Goal: Task Accomplishment & Management: Use online tool/utility

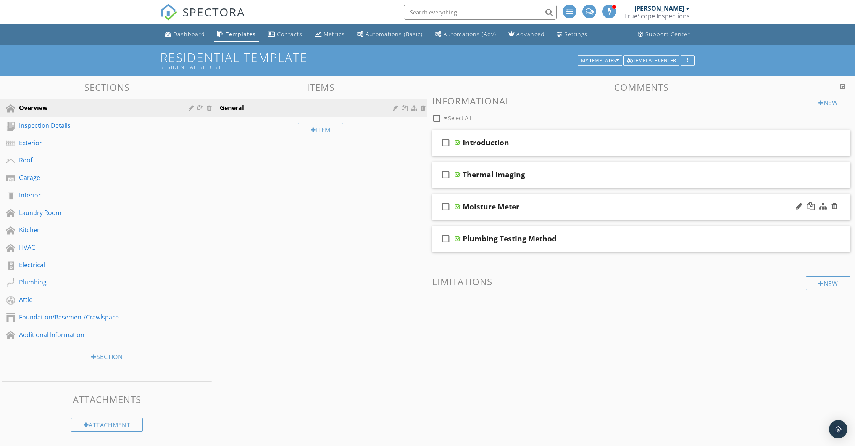
click at [543, 210] on div "Moisture Meter" at bounding box center [614, 206] width 302 height 9
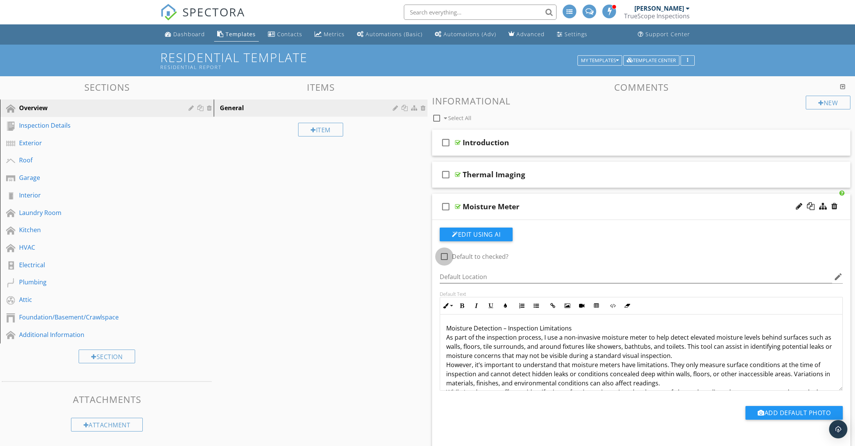
click at [447, 256] on div at bounding box center [444, 256] width 13 height 13
checkbox input "true"
click at [533, 208] on div "Moisture Meter" at bounding box center [614, 206] width 302 height 9
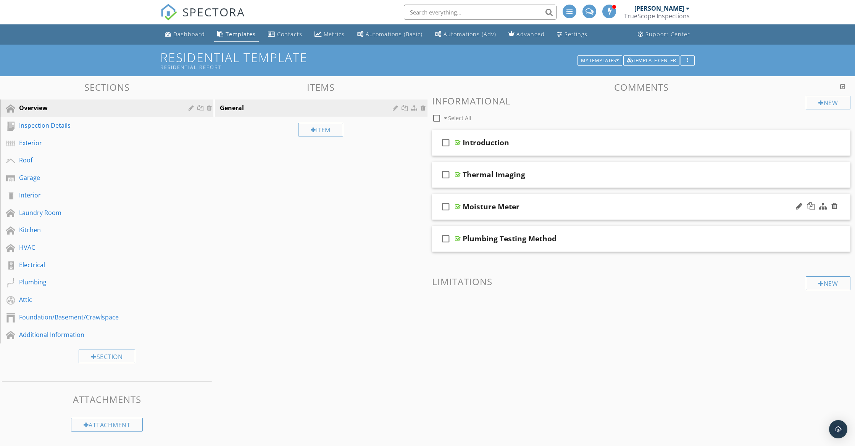
click at [565, 214] on div "check_box_outline_blank Moisture Meter" at bounding box center [641, 207] width 418 height 26
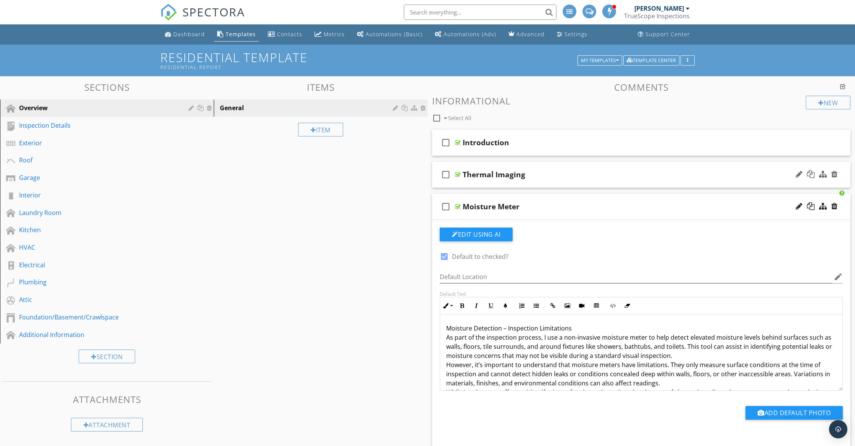
click at [534, 178] on div "check_box_outline_blank Thermal Imaging" at bounding box center [641, 175] width 418 height 26
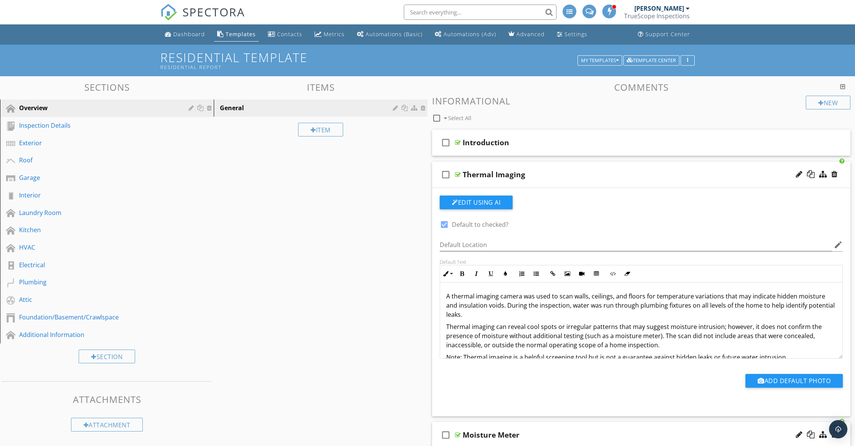
click at [535, 168] on div "check_box_outline_blank Thermal Imaging" at bounding box center [641, 175] width 418 height 26
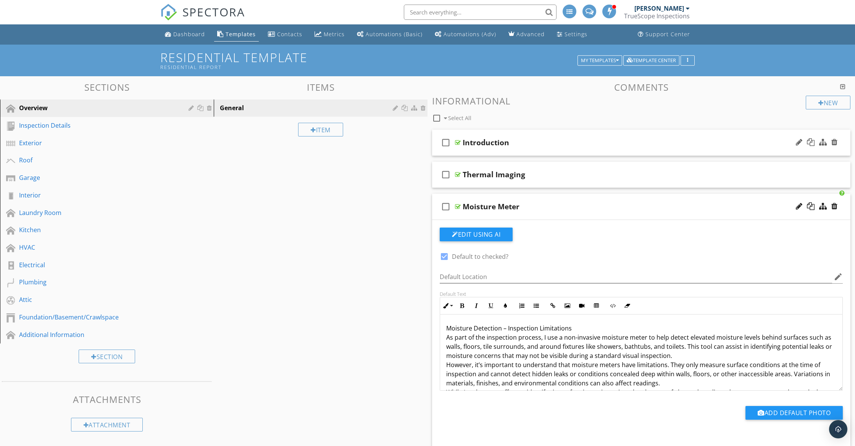
click at [538, 152] on div "check_box_outline_blank Introduction" at bounding box center [641, 143] width 418 height 26
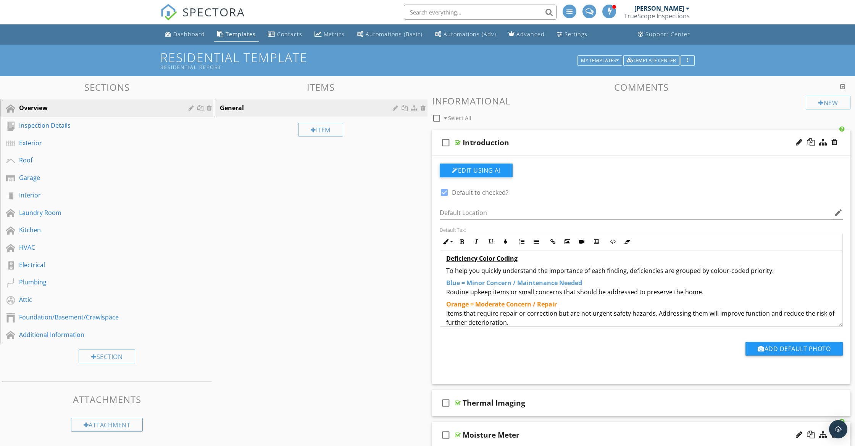
scroll to position [348, 0]
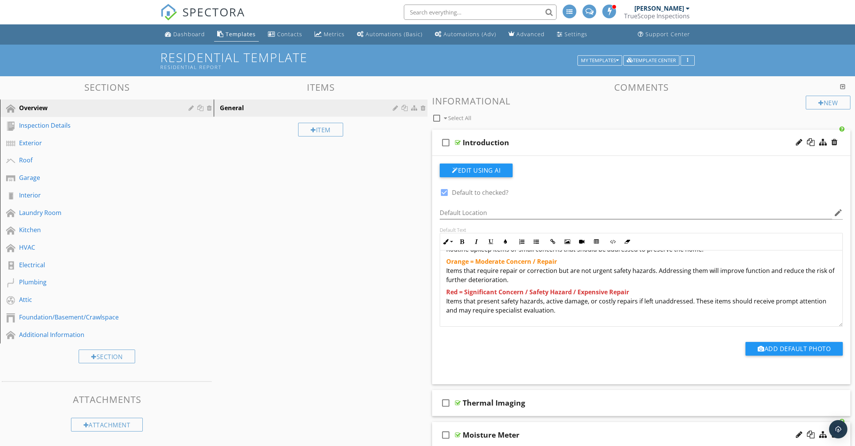
click at [538, 148] on div "check_box_outline_blank Introduction" at bounding box center [641, 143] width 418 height 26
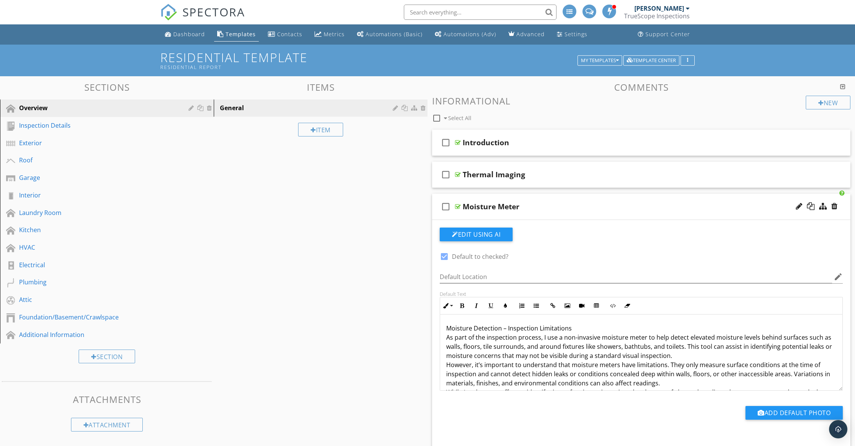
click at [546, 205] on div "Moisture Meter" at bounding box center [614, 206] width 302 height 9
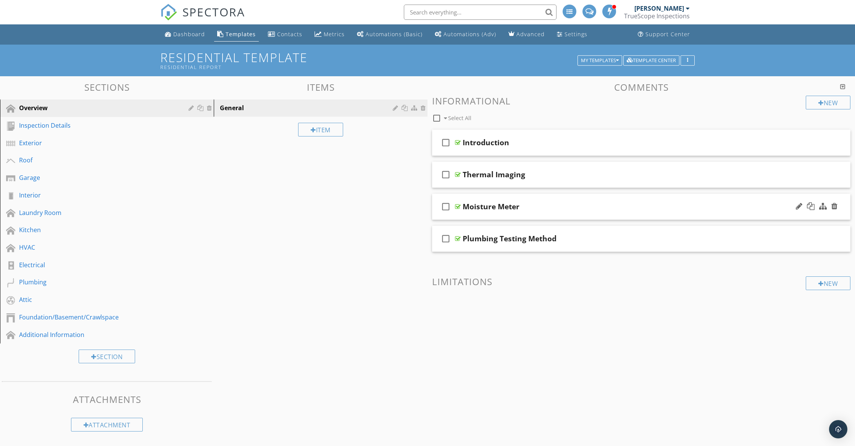
click at [539, 213] on div "check_box_outline_blank Moisture Meter" at bounding box center [641, 207] width 418 height 26
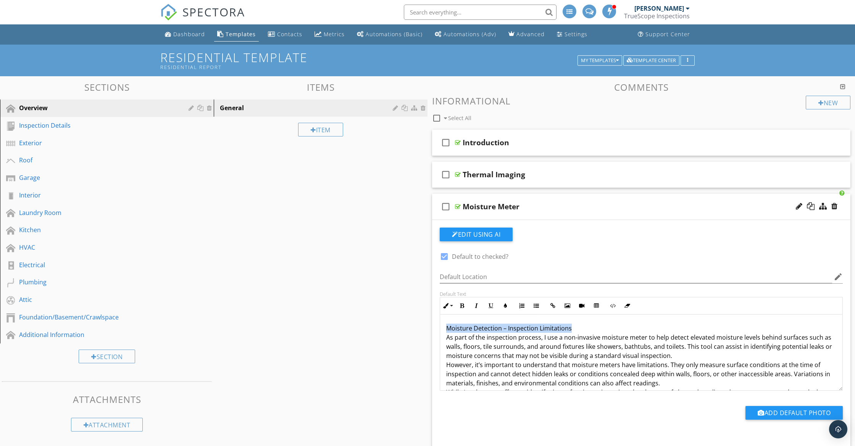
drag, startPoint x: 448, startPoint y: 330, endPoint x: 569, endPoint y: 329, distance: 121.4
click at [571, 329] on p "Moisture Detection – Inspection Limitations As part of the inspection process, …" at bounding box center [641, 370] width 390 height 92
click at [467, 309] on button "Bold" at bounding box center [462, 306] width 15 height 15
click at [492, 306] on icon "button" at bounding box center [490, 305] width 5 height 5
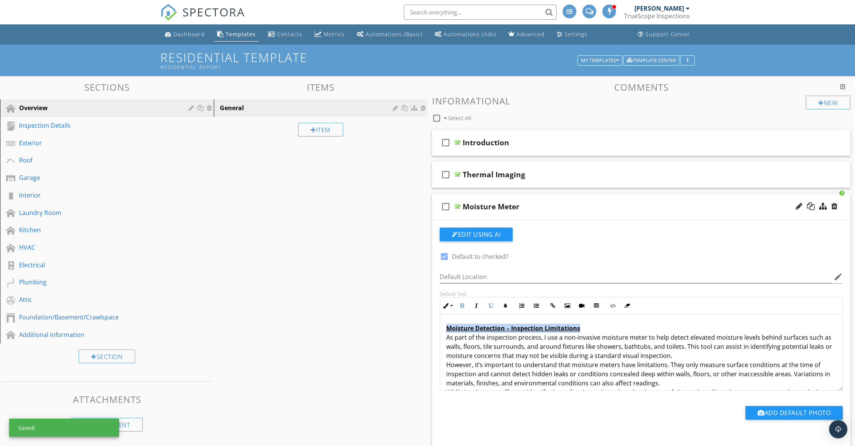
click at [591, 328] on p "Moisture Detection – Inspection Limitations As part of the inspection process, …" at bounding box center [641, 370] width 390 height 92
click at [446, 338] on p "Moisture Detection – Inspection Limitations As part of the inspection process, …" at bounding box center [641, 370] width 390 height 92
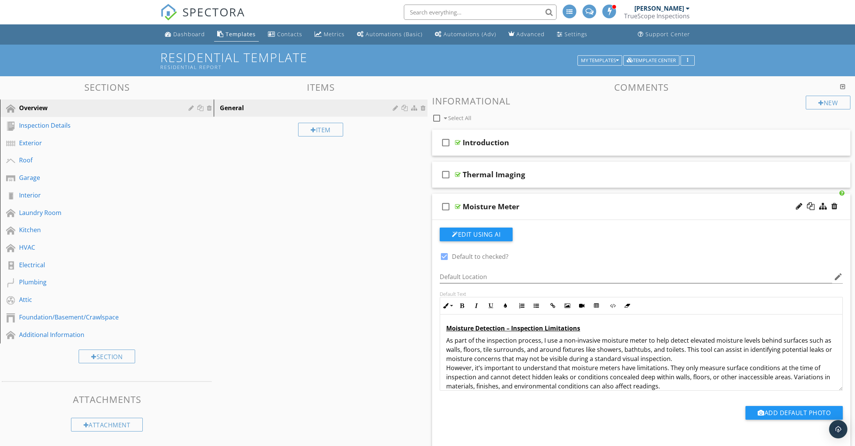
scroll to position [0, 0]
click at [540, 177] on div "Thermal Imaging" at bounding box center [614, 174] width 302 height 9
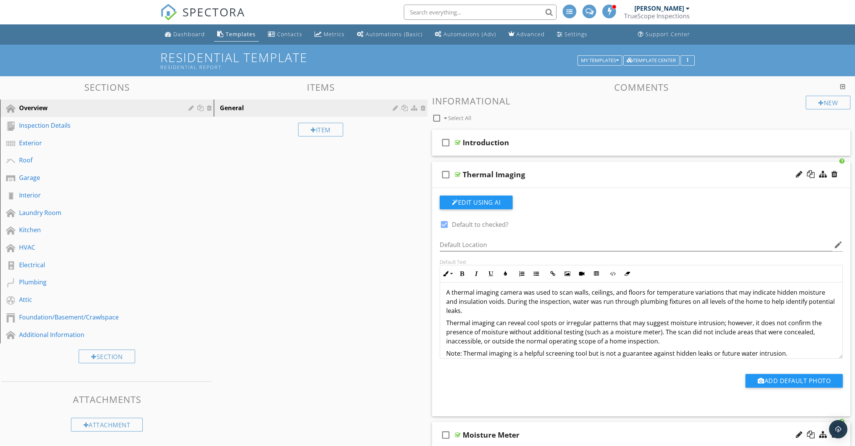
scroll to position [3, 0]
click at [536, 173] on div "Thermal Imaging" at bounding box center [614, 174] width 302 height 9
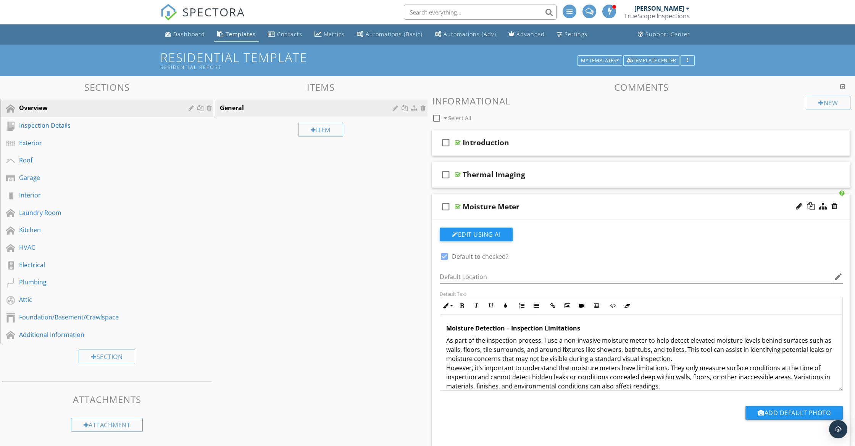
click at [527, 204] on div "Moisture Meter" at bounding box center [614, 206] width 302 height 9
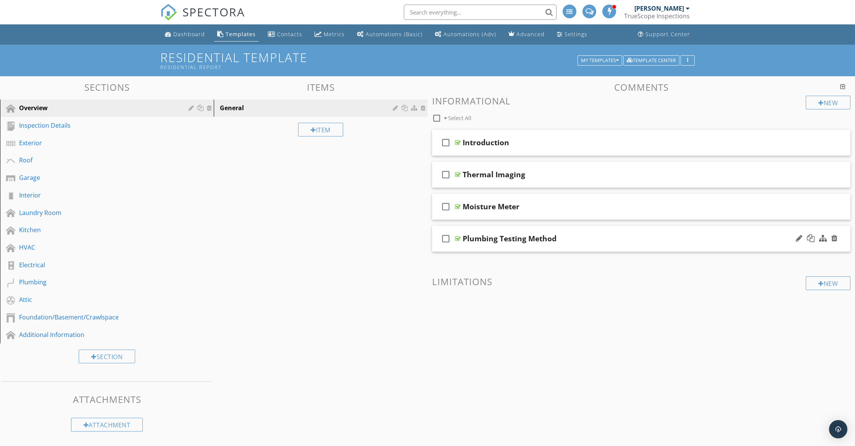
click at [569, 234] on div "Plumbing Testing Method" at bounding box center [614, 238] width 302 height 9
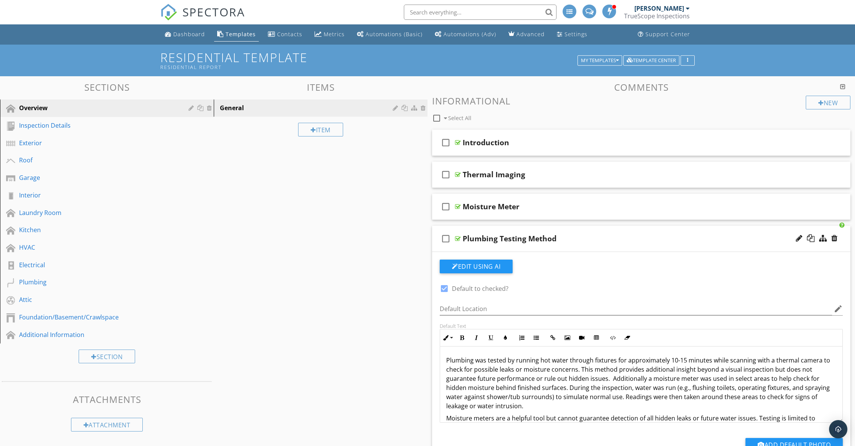
click at [588, 247] on div "check_box_outline_blank Plumbing Testing Method" at bounding box center [641, 239] width 418 height 26
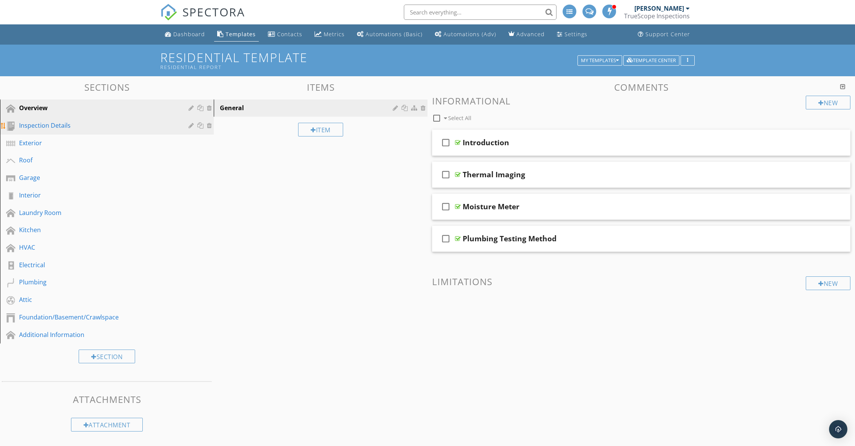
click at [52, 129] on div "Inspection Details" at bounding box center [98, 125] width 158 height 9
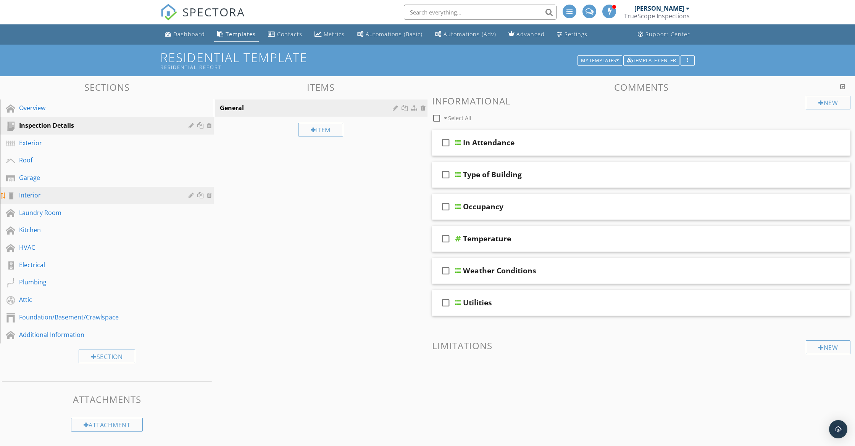
click at [69, 189] on link "Interior" at bounding box center [107, 196] width 211 height 18
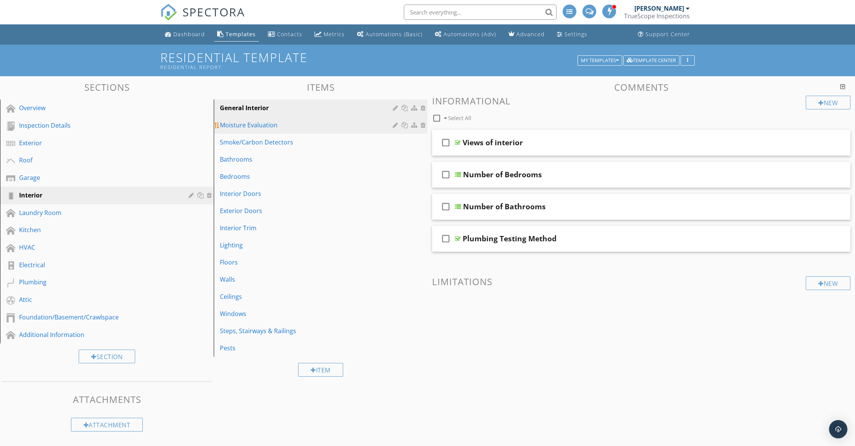
click at [286, 128] on div "Moisture Evaluation" at bounding box center [307, 125] width 175 height 9
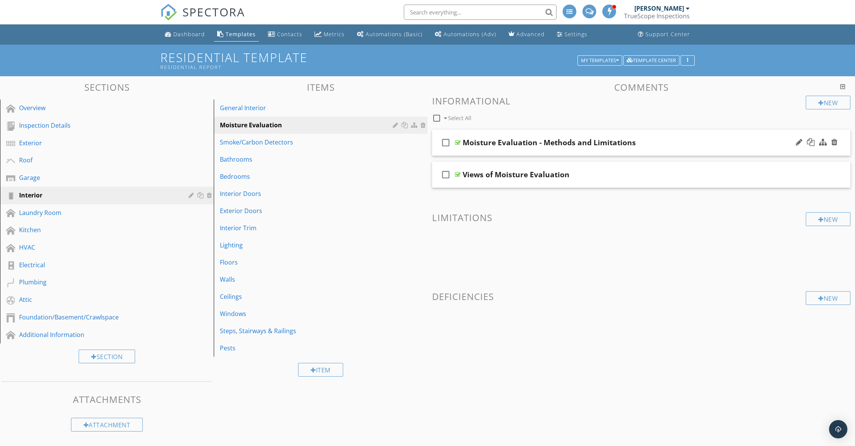
click at [552, 150] on div "check_box_outline_blank Moisture Evaluation - Methods and Limitations" at bounding box center [641, 143] width 418 height 26
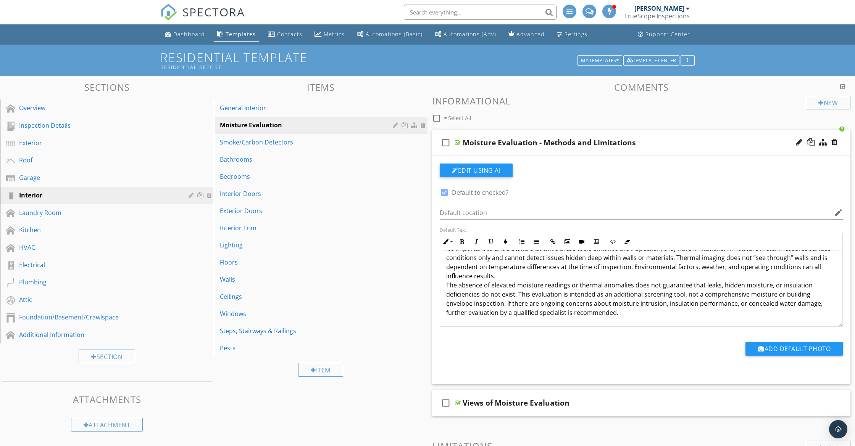
scroll to position [0, 0]
click at [650, 152] on div "check_box_outline_blank Moisture Evaluation - Methods and Limitations" at bounding box center [641, 143] width 418 height 26
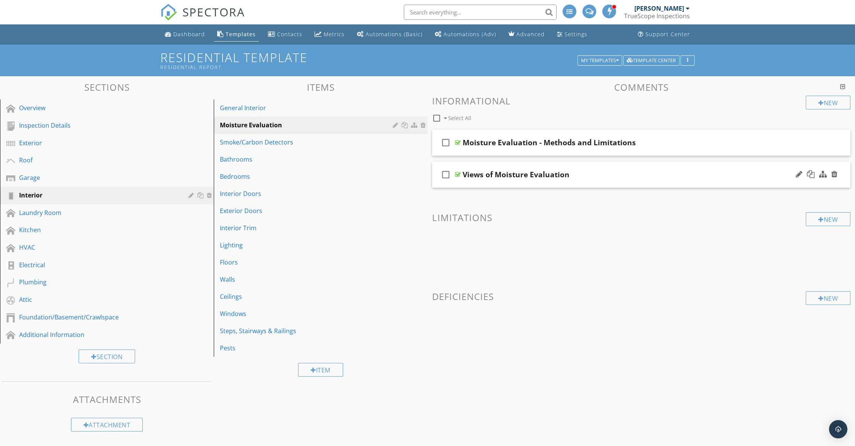
click at [580, 176] on div "Views of Moisture Evaluation" at bounding box center [614, 174] width 302 height 9
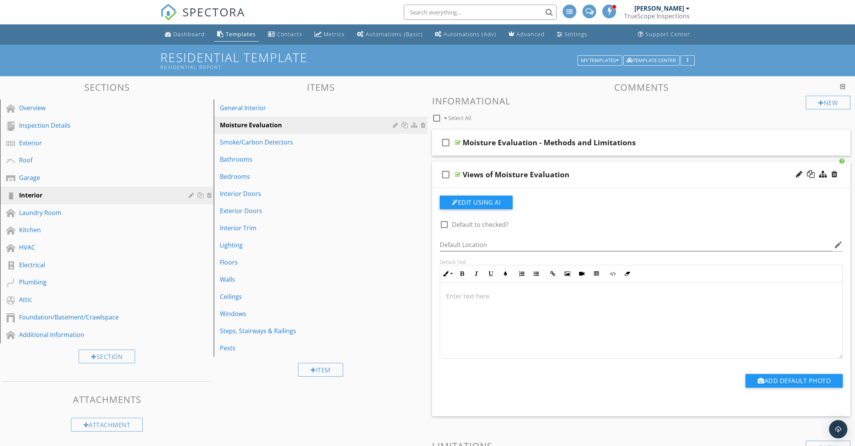
click at [607, 174] on div "Views of Moisture Evaluation" at bounding box center [614, 174] width 302 height 9
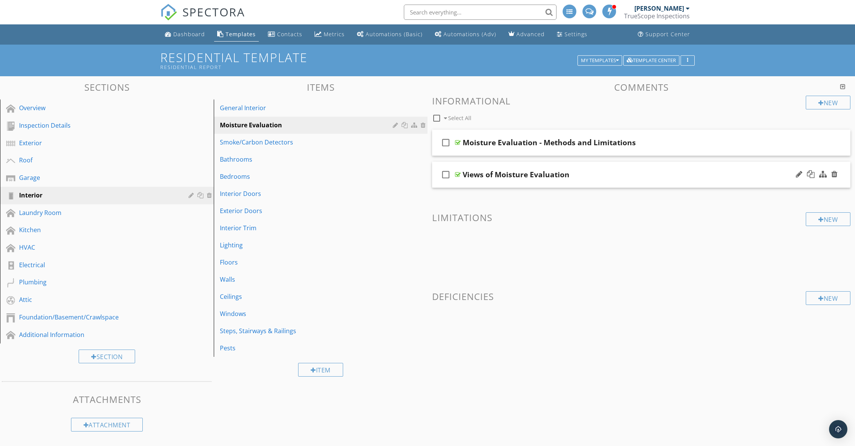
scroll to position [2, 0]
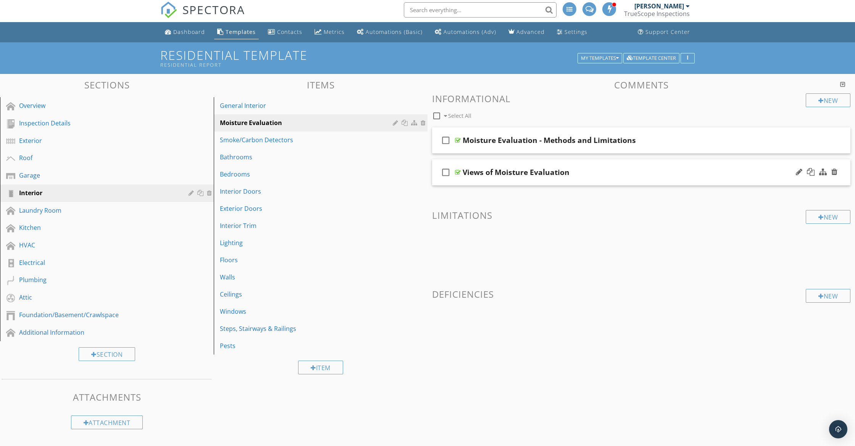
click at [604, 175] on div "Views of Moisture Evaluation" at bounding box center [614, 172] width 302 height 9
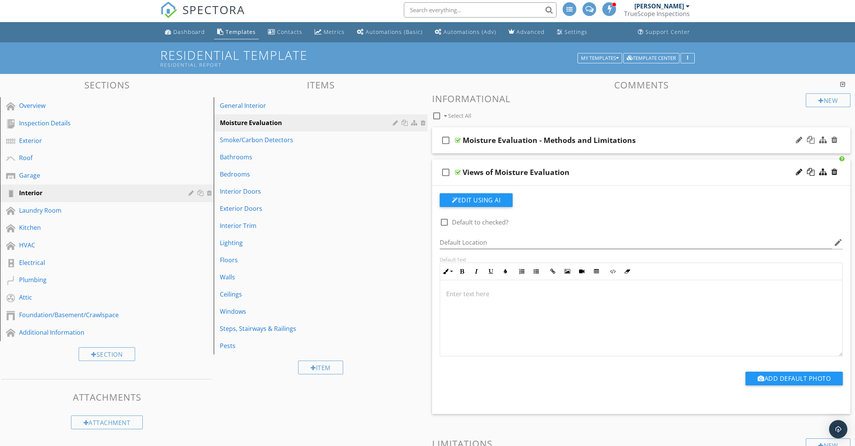
click at [635, 153] on span "check_box_outline_blank Moisture Evaluation - Methods and Limitations check_box…" at bounding box center [641, 270] width 418 height 287
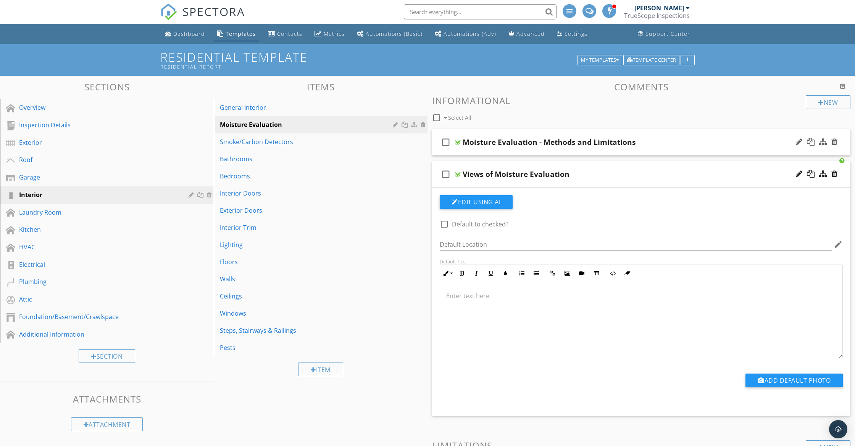
click at [643, 146] on div "Moisture Evaluation - Methods and Limitations" at bounding box center [614, 142] width 302 height 9
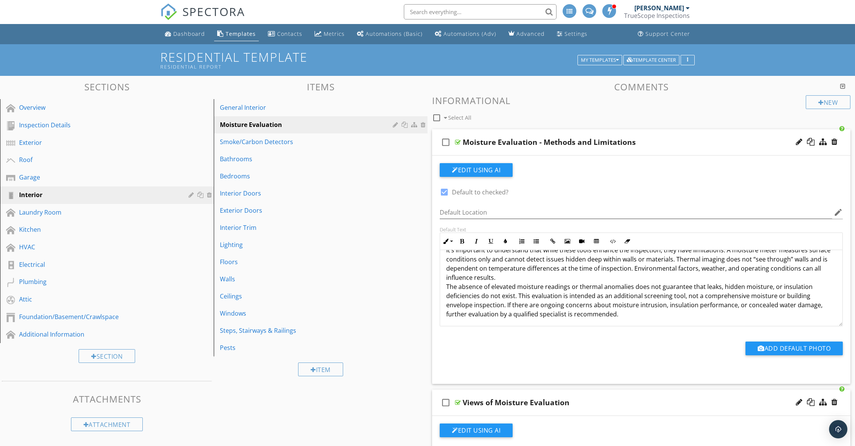
scroll to position [45, 0]
drag, startPoint x: 446, startPoint y: 291, endPoint x: 461, endPoint y: 292, distance: 14.2
click at [447, 291] on p "As part of the inspection, a moisture evaluation was performed using both a non…" at bounding box center [641, 269] width 390 height 110
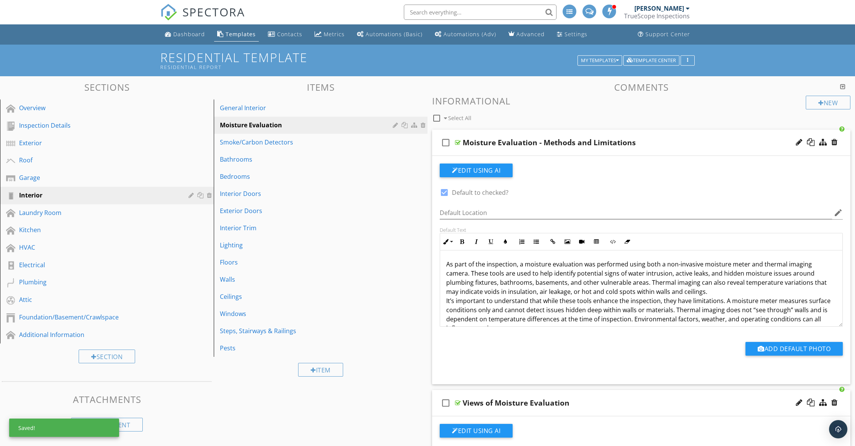
scroll to position [0, 0]
click at [446, 300] on p "As part of the inspection, a moisture evaluation was performed using both a non…" at bounding box center [641, 296] width 390 height 73
click at [696, 147] on div "check_box_outline_blank Moisture Evaluation - Methods and Limitations" at bounding box center [641, 143] width 418 height 26
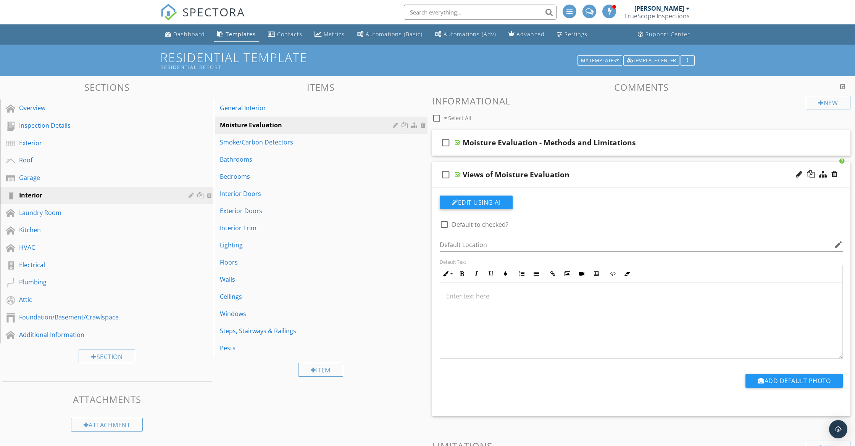
click at [685, 172] on div "Views of Moisture Evaluation" at bounding box center [614, 174] width 302 height 9
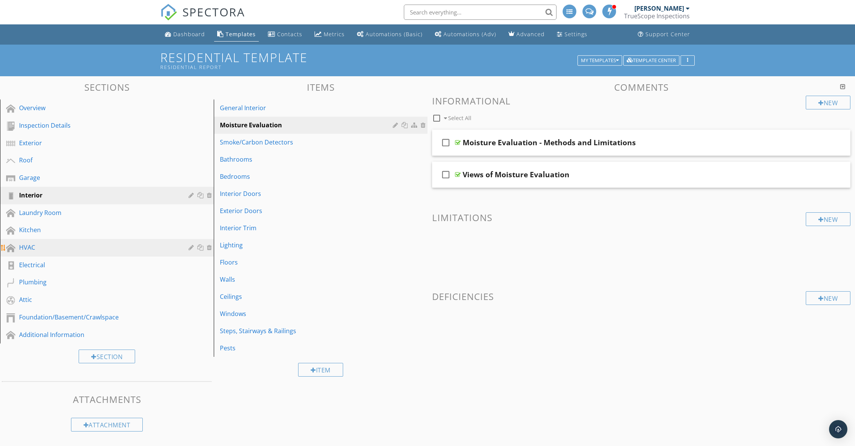
click at [52, 241] on link "HVAC" at bounding box center [107, 248] width 211 height 18
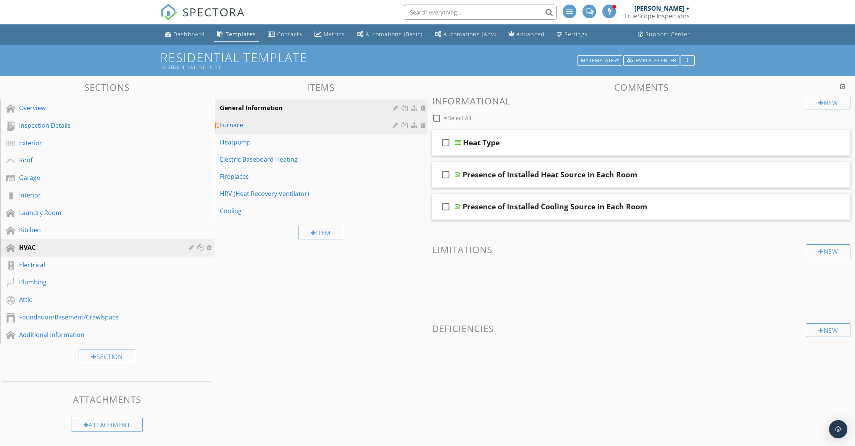
click at [245, 132] on link "Furnace" at bounding box center [321, 125] width 211 height 17
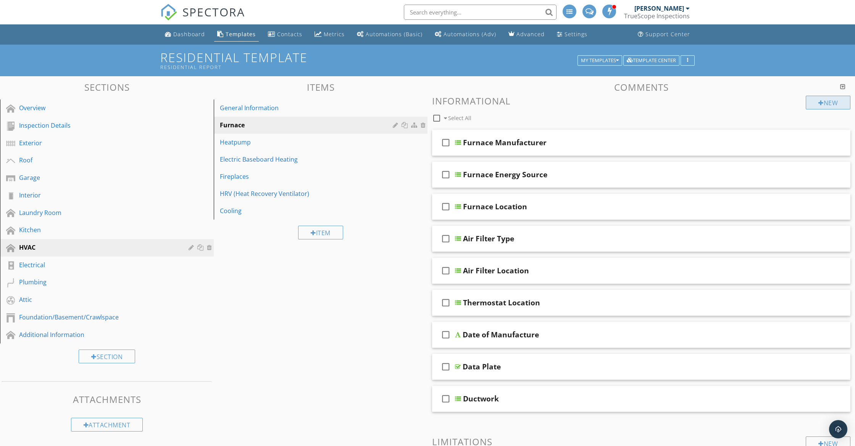
click at [824, 107] on div "New" at bounding box center [828, 103] width 45 height 14
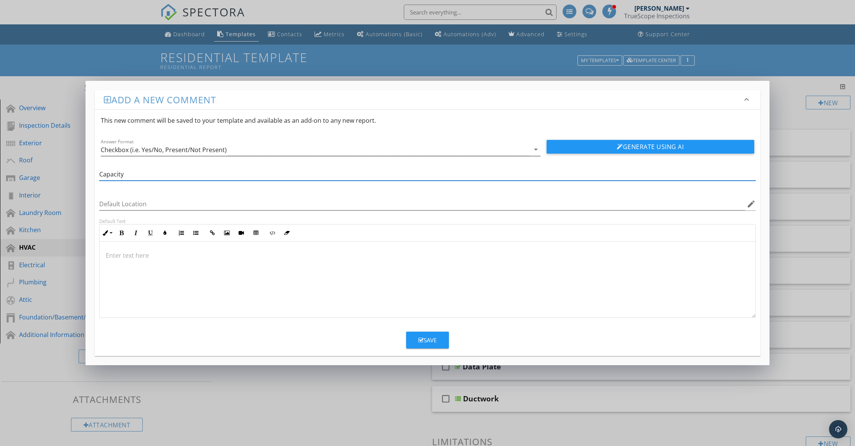
type input "Capacity"
click at [537, 152] on icon "arrow_drop_down" at bounding box center [535, 149] width 9 height 9
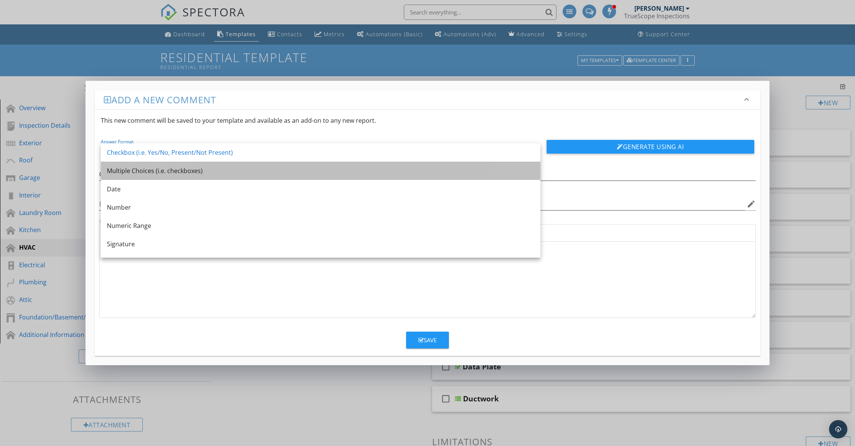
click at [181, 168] on div "Multiple Choices (i.e. checkboxes)" at bounding box center [320, 170] width 427 height 9
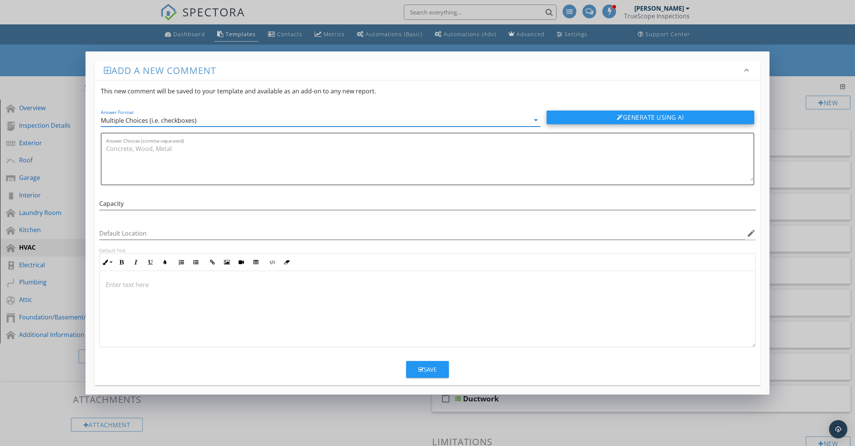
click at [665, 118] on button "Generate Using AI" at bounding box center [650, 118] width 208 height 14
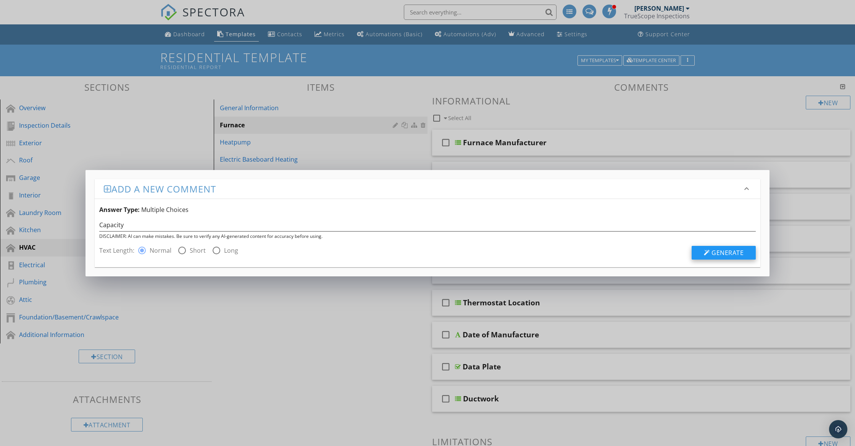
click at [708, 255] on div at bounding box center [707, 253] width 6 height 6
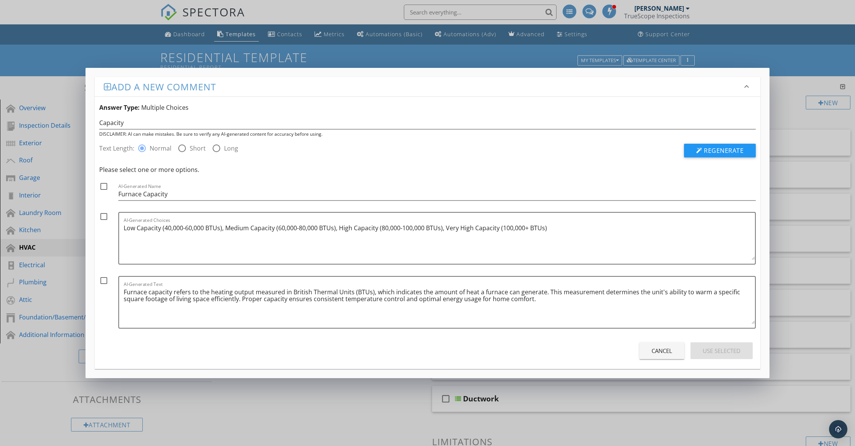
click at [105, 188] on div at bounding box center [103, 186] width 13 height 13
checkbox input "true"
click at [104, 218] on div at bounding box center [103, 216] width 13 height 13
checkbox input "true"
click at [725, 355] on div "Use Selected" at bounding box center [722, 351] width 38 height 9
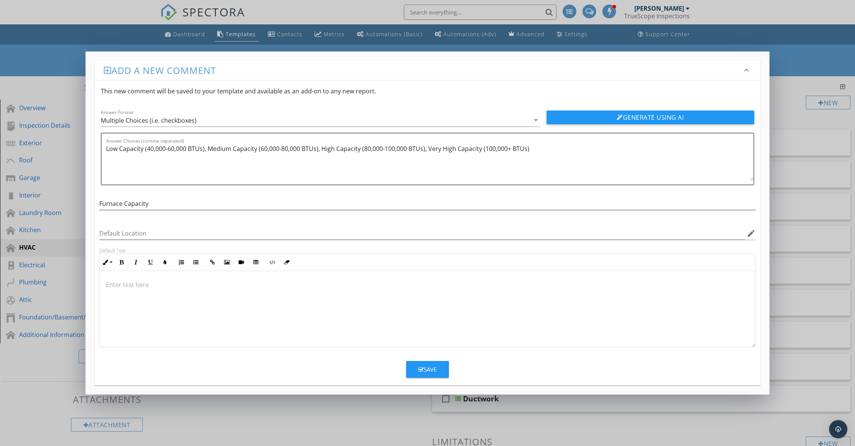
click at [438, 371] on button "Save" at bounding box center [427, 369] width 43 height 17
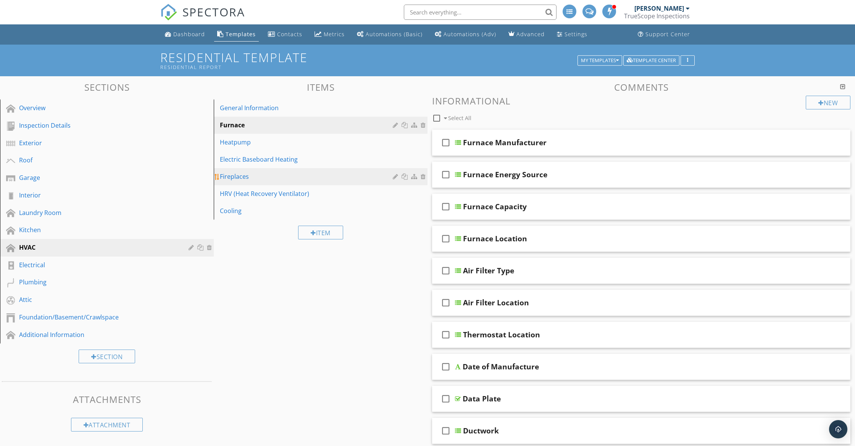
click at [234, 171] on link "Fireplaces" at bounding box center [321, 176] width 211 height 17
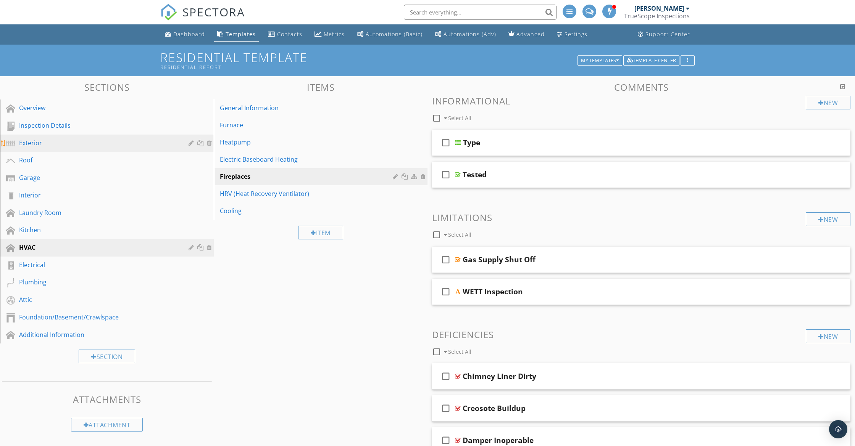
click at [82, 145] on div "Exterior" at bounding box center [98, 143] width 158 height 9
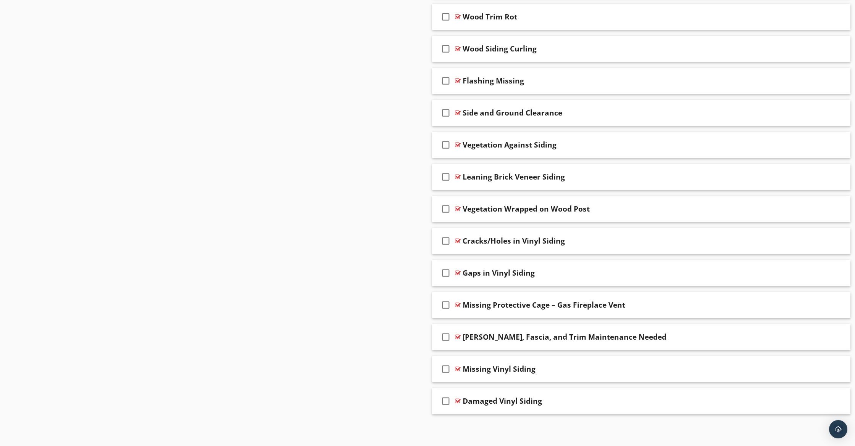
scroll to position [835, 0]
click at [546, 401] on div "Damaged Vinyl Siding" at bounding box center [614, 401] width 302 height 9
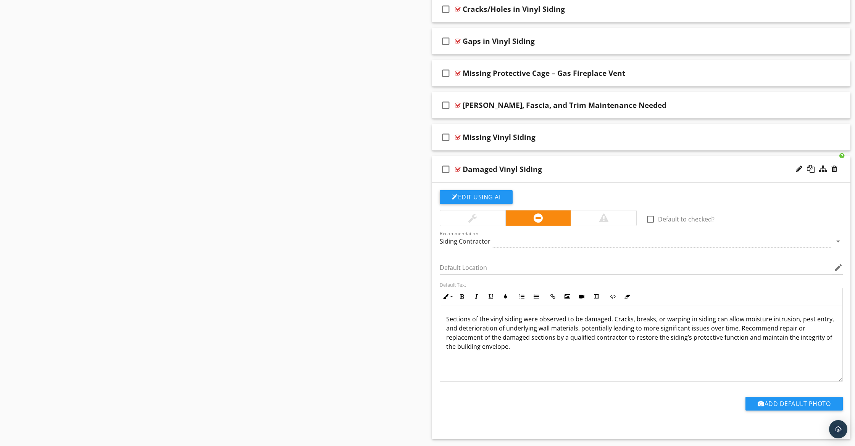
scroll to position [1067, 0]
click at [566, 177] on div "check_box_outline_blank Damaged Vinyl Siding" at bounding box center [641, 169] width 418 height 26
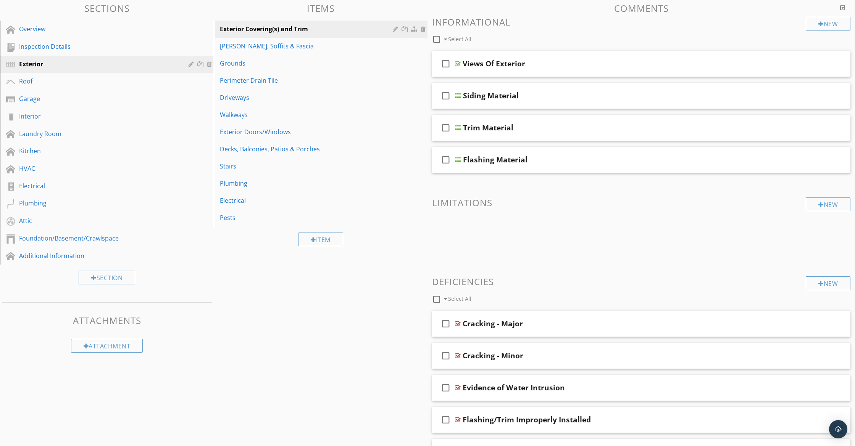
scroll to position [78, 0]
click at [822, 281] on div "New" at bounding box center [828, 285] width 45 height 14
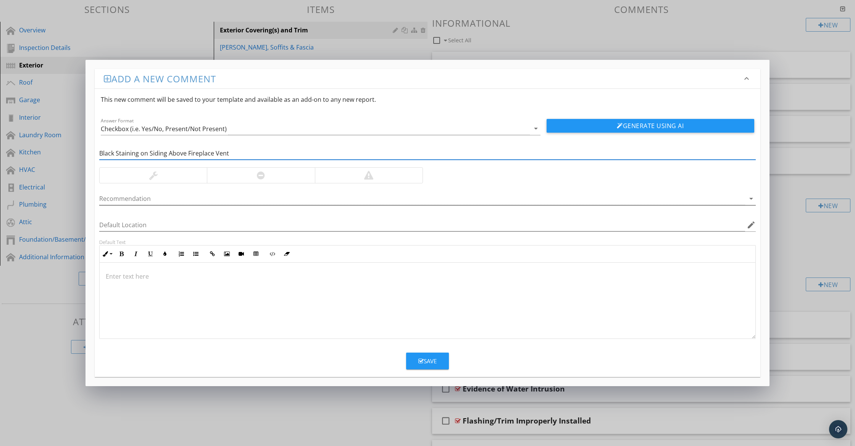
type input "Black Staining on Siding Above Fireplace Vent"
click at [291, 201] on div at bounding box center [422, 199] width 646 height 13
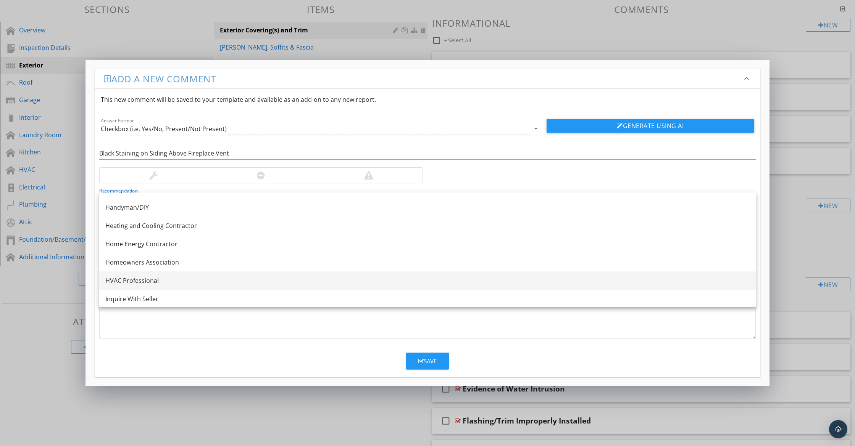
scroll to position [510, 0]
click at [150, 274] on div "HVAC Professional" at bounding box center [427, 277] width 644 height 9
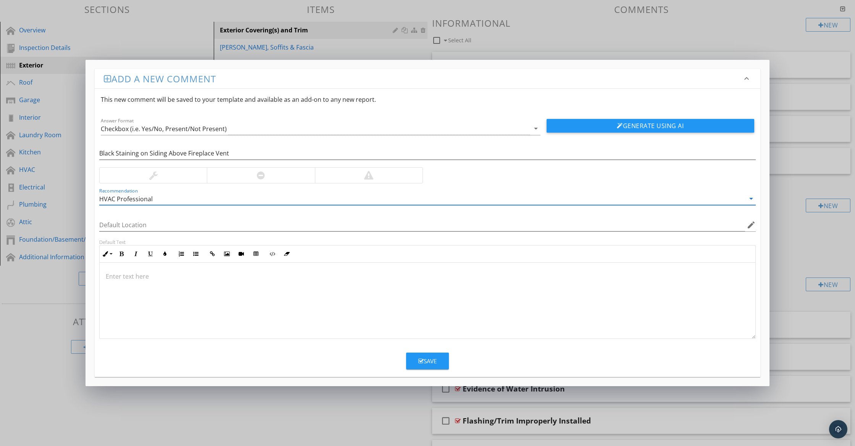
click at [147, 277] on p at bounding box center [427, 276] width 643 height 9
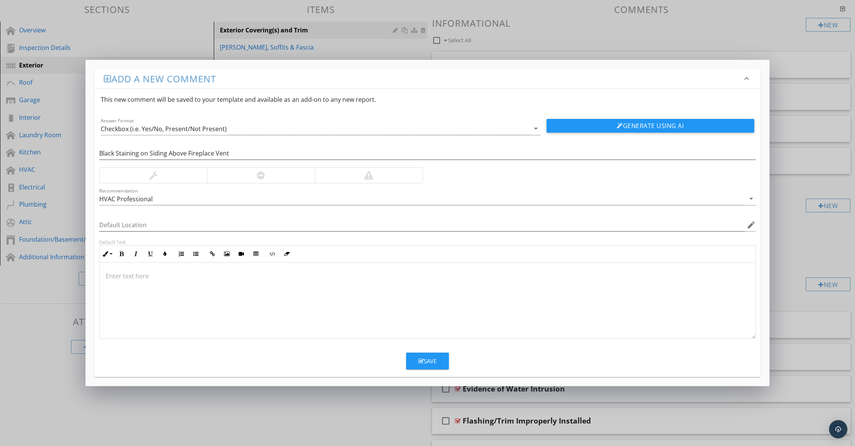
scroll to position [0, 0]
click at [439, 364] on button "Save" at bounding box center [427, 361] width 43 height 17
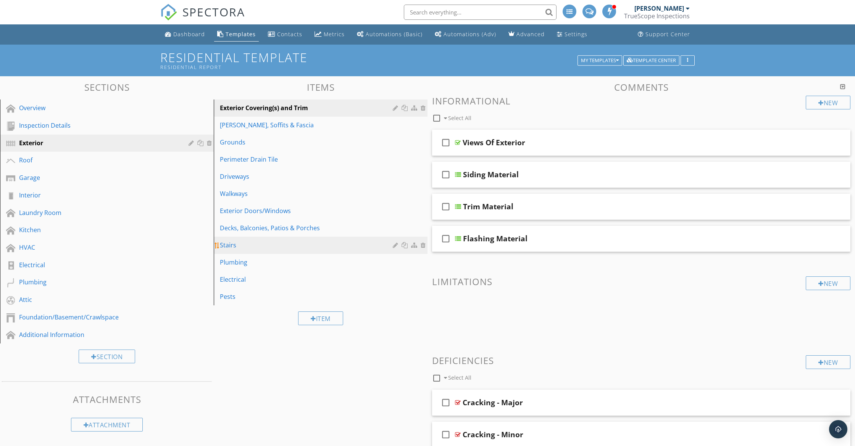
scroll to position [0, 0]
click at [42, 248] on div "HVAC" at bounding box center [98, 247] width 158 height 9
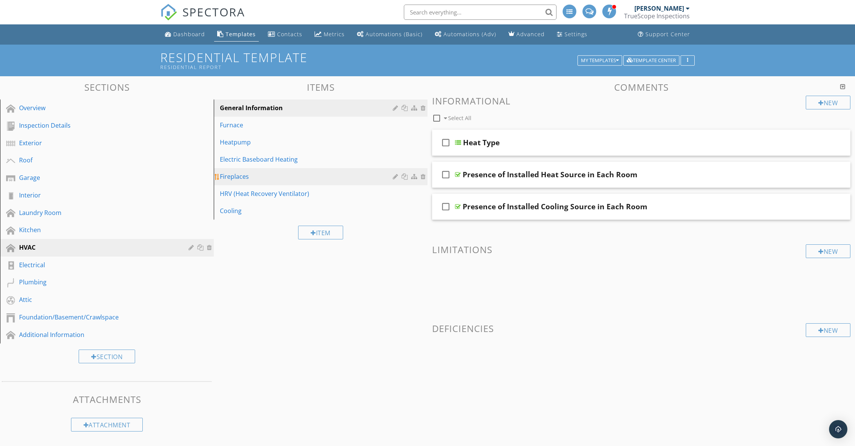
click at [246, 184] on link "Fireplaces" at bounding box center [321, 176] width 211 height 17
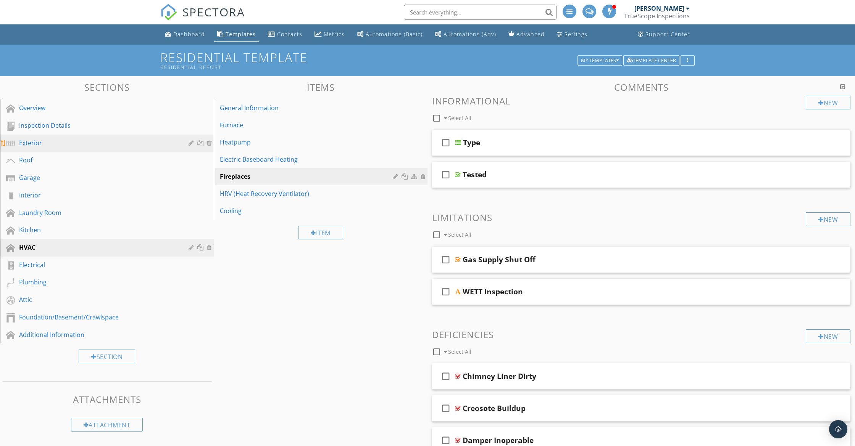
click at [44, 142] on div "Exterior" at bounding box center [98, 143] width 158 height 9
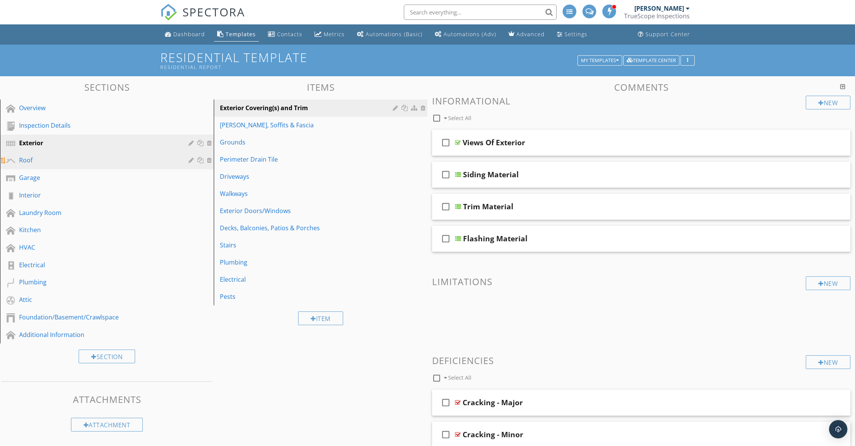
click at [40, 166] on link "Roof" at bounding box center [107, 161] width 211 height 18
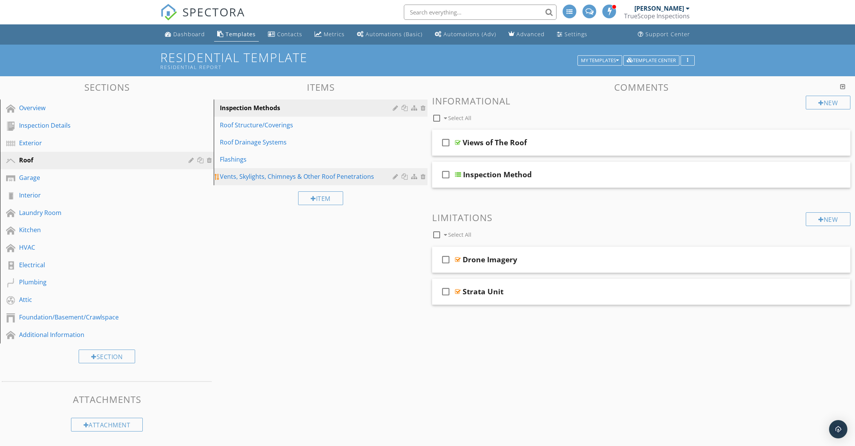
click at [222, 183] on link "Vents, Skylights, Chimneys & Other Roof Penetrations" at bounding box center [321, 176] width 211 height 17
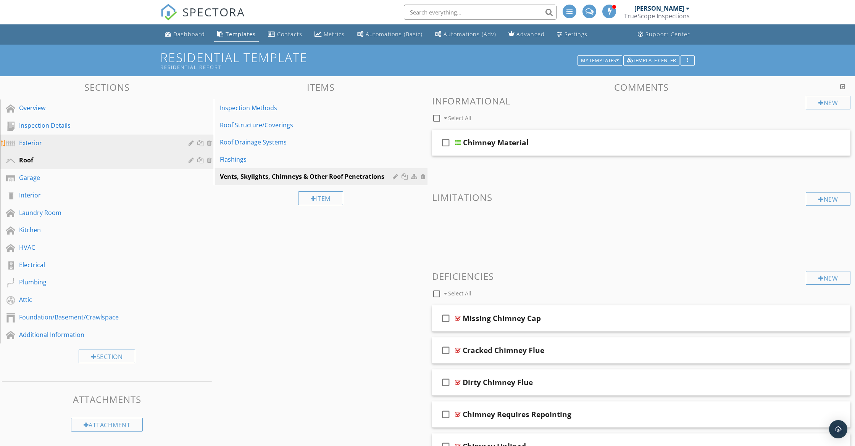
click at [88, 142] on div "Exterior" at bounding box center [98, 143] width 158 height 9
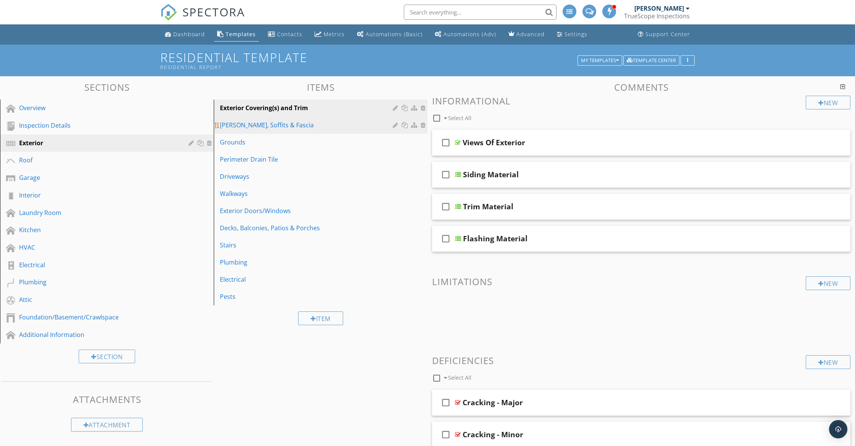
click at [275, 131] on link "[PERSON_NAME], Soffits & Fascia" at bounding box center [321, 125] width 211 height 17
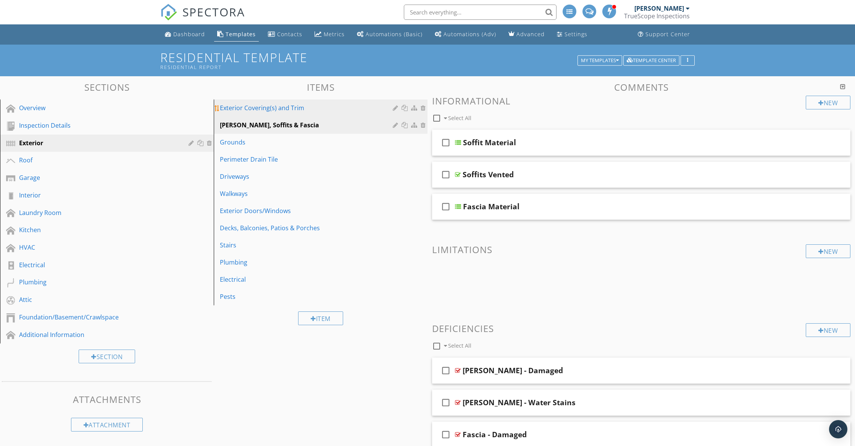
click at [288, 114] on link "Exterior Covering(s) and Trim" at bounding box center [321, 108] width 211 height 17
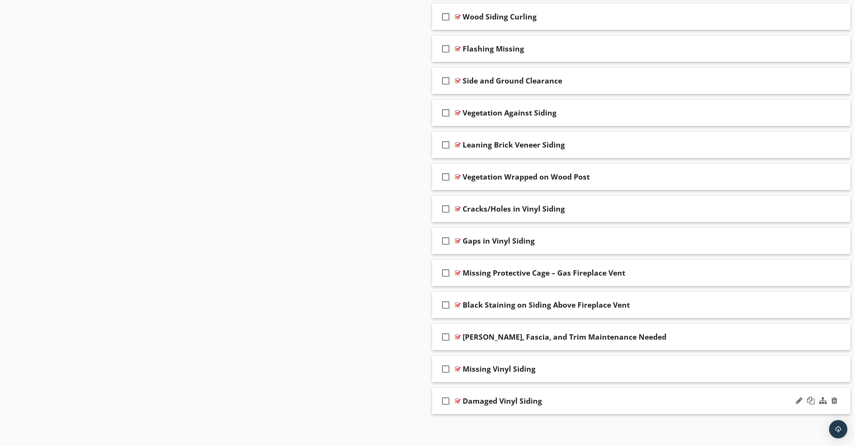
scroll to position [867, 0]
click at [636, 301] on div "Black Staining on Siding Above Fireplace Vent" at bounding box center [614, 305] width 302 height 9
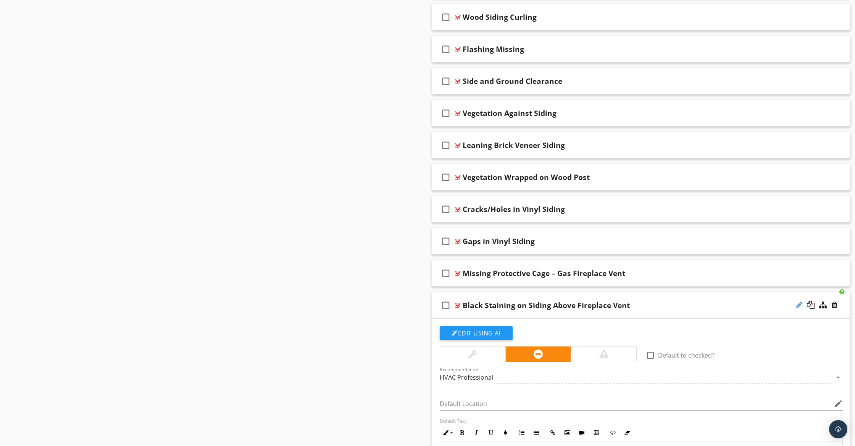
click at [802, 303] on div at bounding box center [799, 305] width 6 height 8
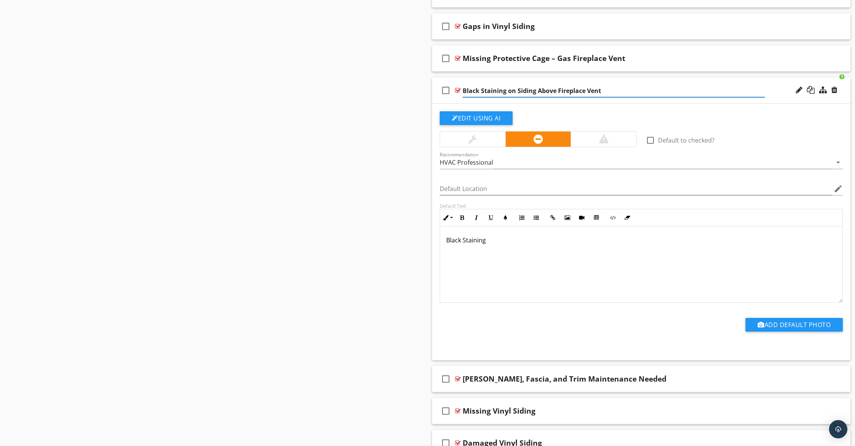
scroll to position [1091, 0]
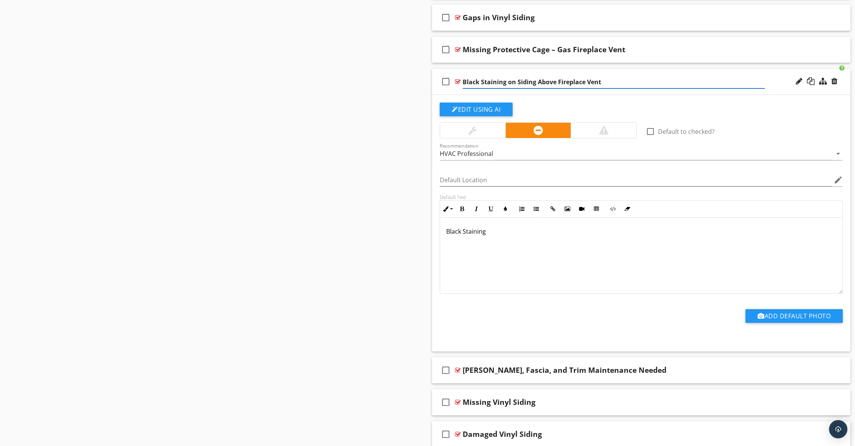
click at [526, 248] on div "Black Staining" at bounding box center [641, 256] width 402 height 76
drag, startPoint x: 494, startPoint y: 235, endPoint x: 433, endPoint y: 236, distance: 61.1
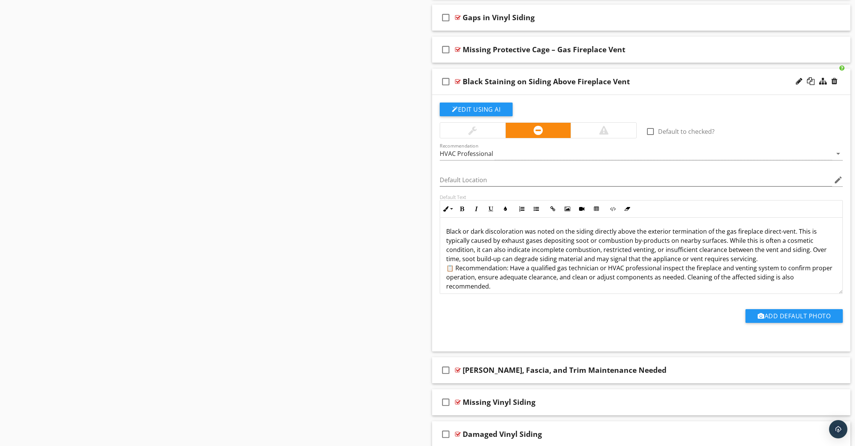
click at [508, 268] on p "Black or dark discoloration was noted on the siding directly above the exterior…" at bounding box center [641, 259] width 390 height 64
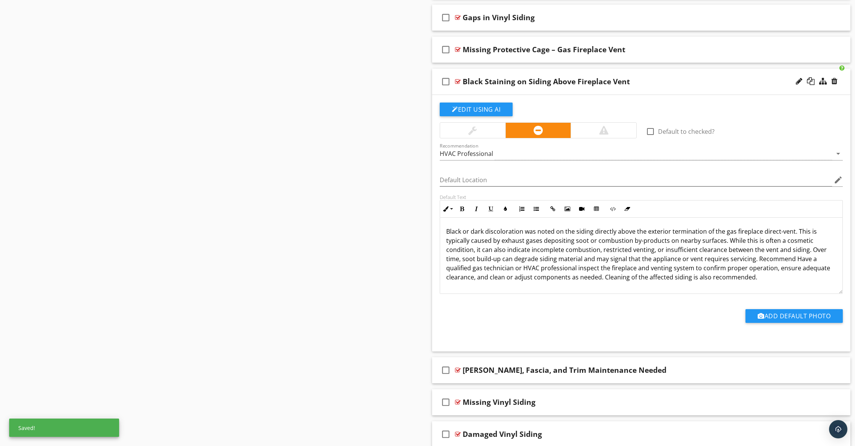
click at [749, 259] on p "Black or dark discoloration was noted on the siding directly above the exterior…" at bounding box center [641, 254] width 390 height 55
click at [738, 87] on div "check_box_outline_blank Black Staining on Siding Above Fireplace Vent" at bounding box center [641, 82] width 418 height 26
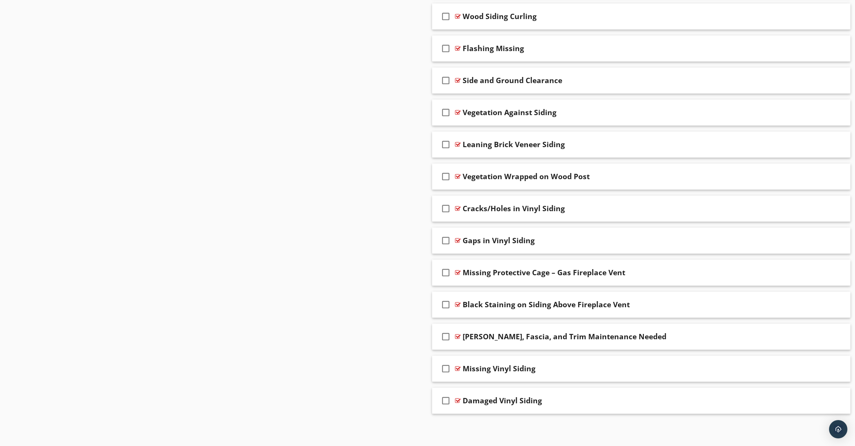
scroll to position [867, 0]
click at [646, 305] on div "Black Staining on Siding Above Fireplace Vent" at bounding box center [614, 305] width 302 height 9
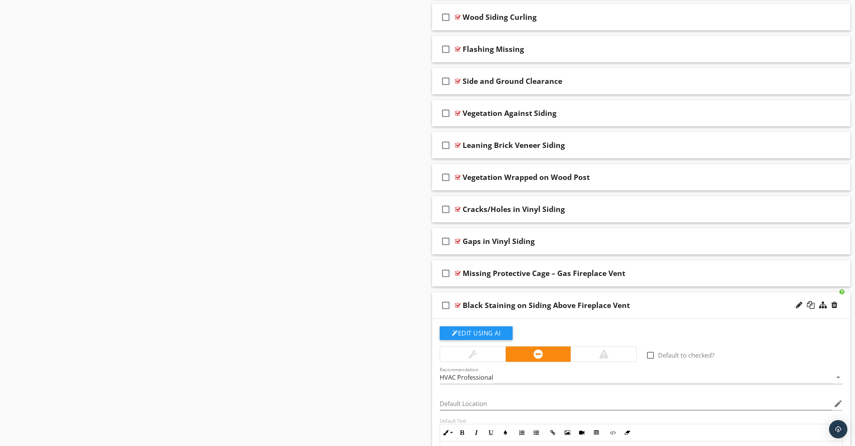
click at [659, 306] on div "Black Staining on Siding Above Fireplace Vent" at bounding box center [614, 305] width 302 height 9
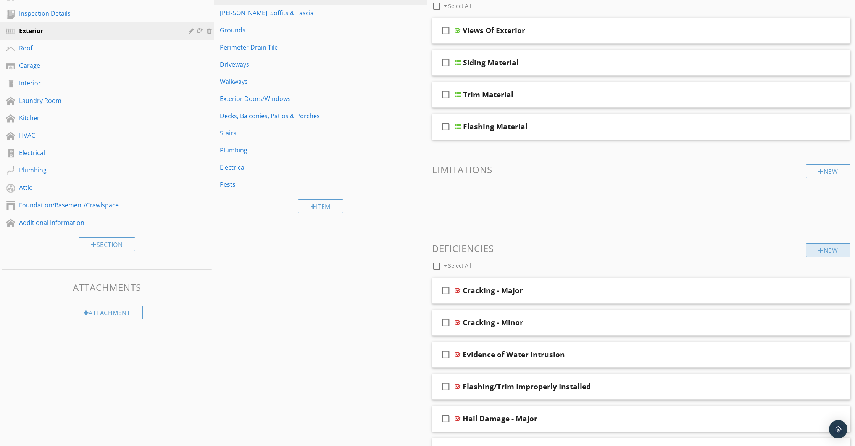
scroll to position [112, 0]
click at [820, 251] on div at bounding box center [820, 251] width 5 height 6
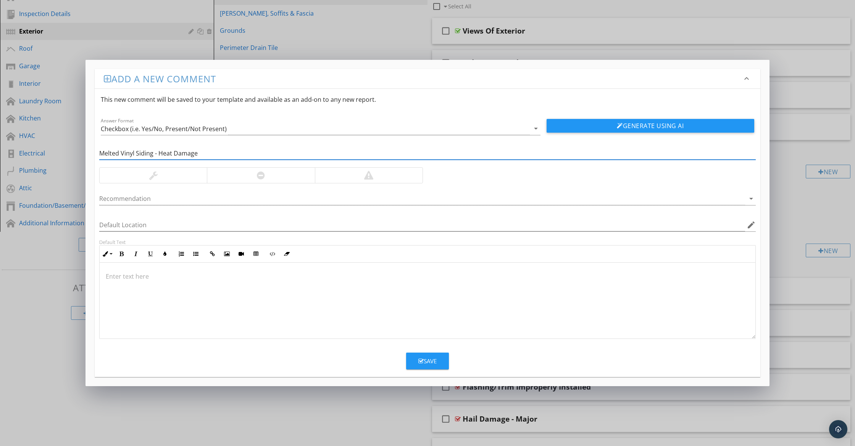
type input "Melted Vinyl Siding - Heat Damage"
click at [213, 283] on div at bounding box center [428, 301] width 656 height 76
click at [155, 282] on div at bounding box center [428, 301] width 656 height 76
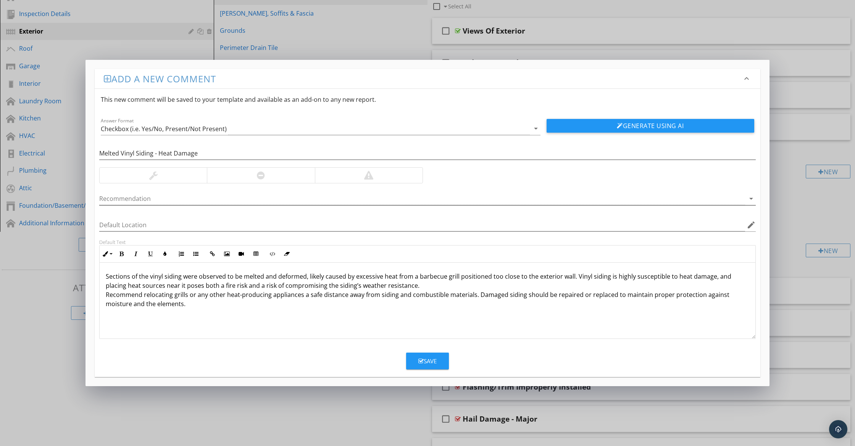
click at [141, 195] on div at bounding box center [422, 199] width 646 height 13
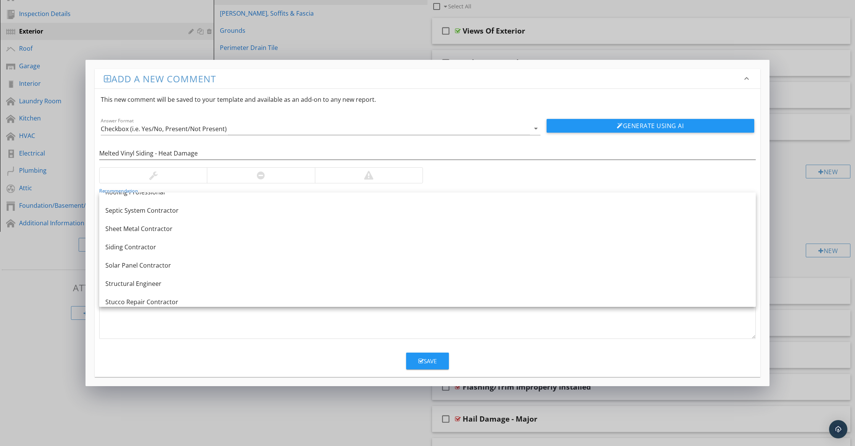
click at [151, 252] on link "Siding Contractor" at bounding box center [427, 247] width 656 height 18
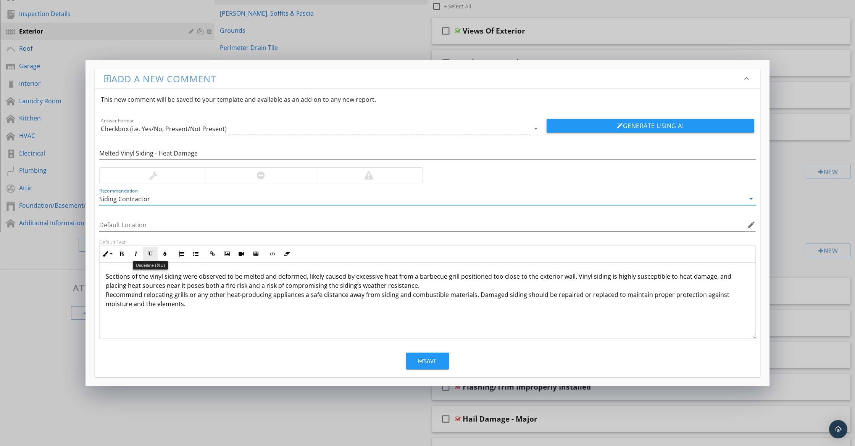
scroll to position [926, 0]
click at [423, 360] on icon "button" at bounding box center [420, 362] width 5 height 6
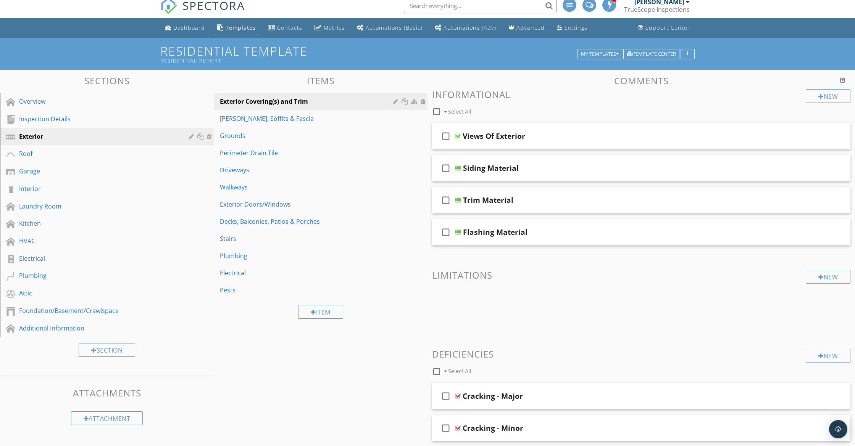
scroll to position [5, 0]
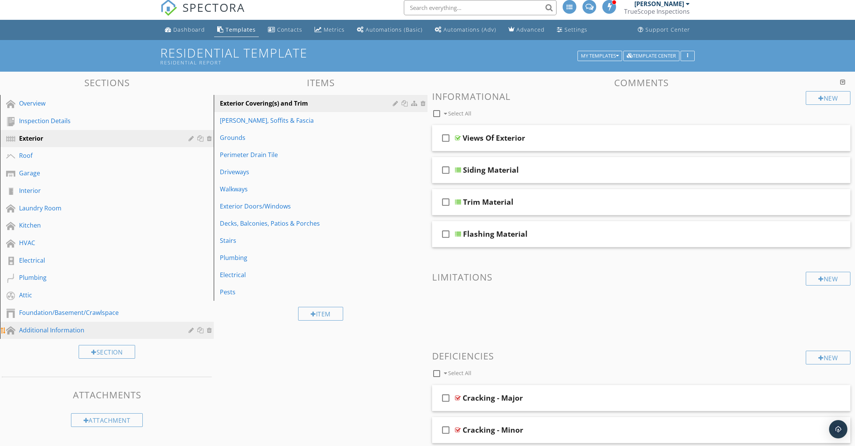
click at [89, 333] on div "Additional Information" at bounding box center [98, 330] width 158 height 9
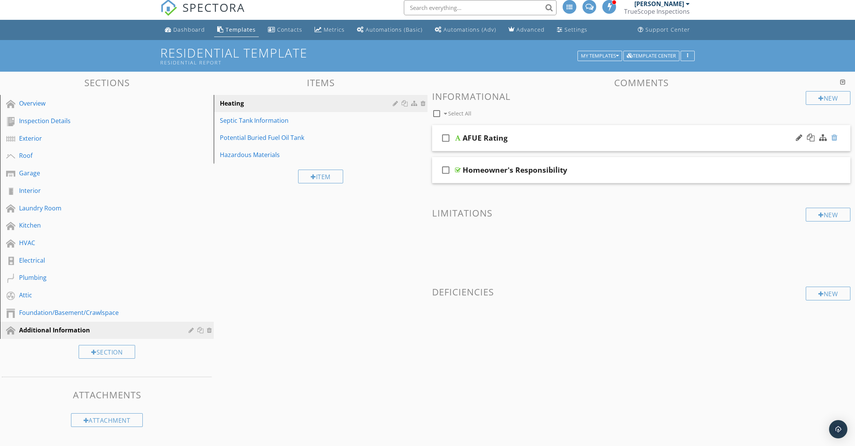
click at [836, 137] on div at bounding box center [834, 138] width 6 height 8
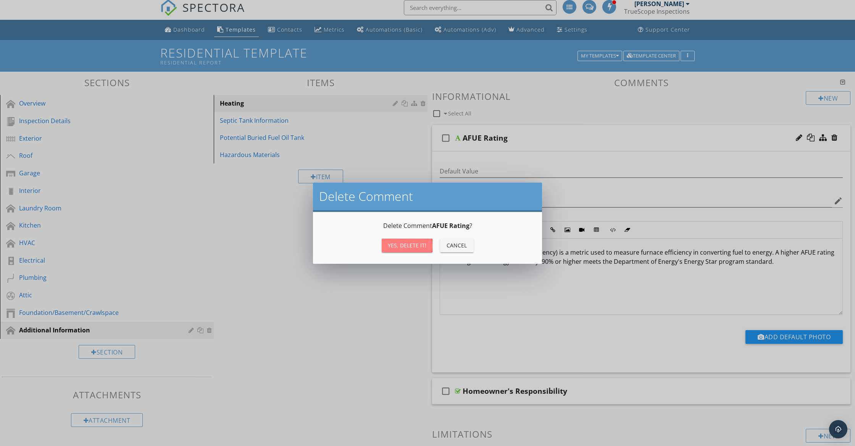
click at [405, 250] on button "Yes, Delete it!" at bounding box center [407, 246] width 51 height 14
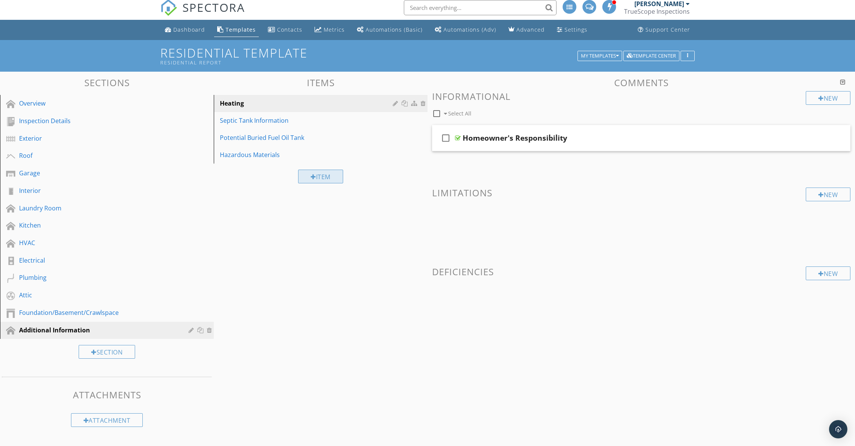
click at [315, 172] on div "Item" at bounding box center [320, 177] width 45 height 14
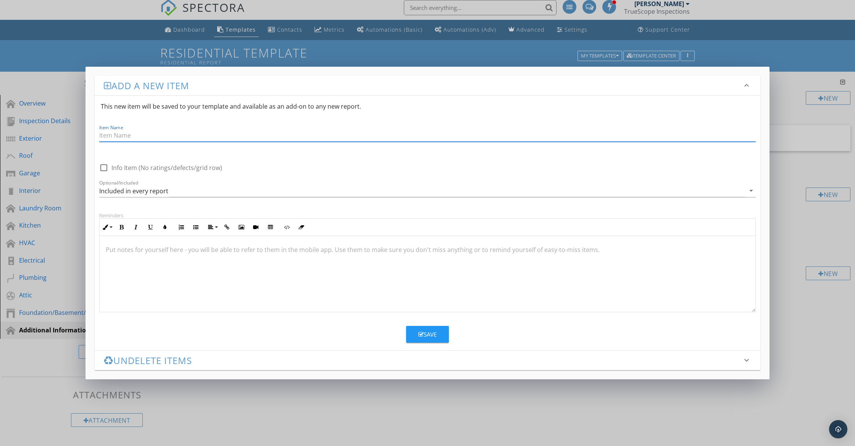
paste input "Potential Asbestos-Containing Materials (ACMs)"
type input "Potential Asbestos-Containing Materials (ACMs)"
click at [421, 329] on button "Save" at bounding box center [427, 334] width 43 height 17
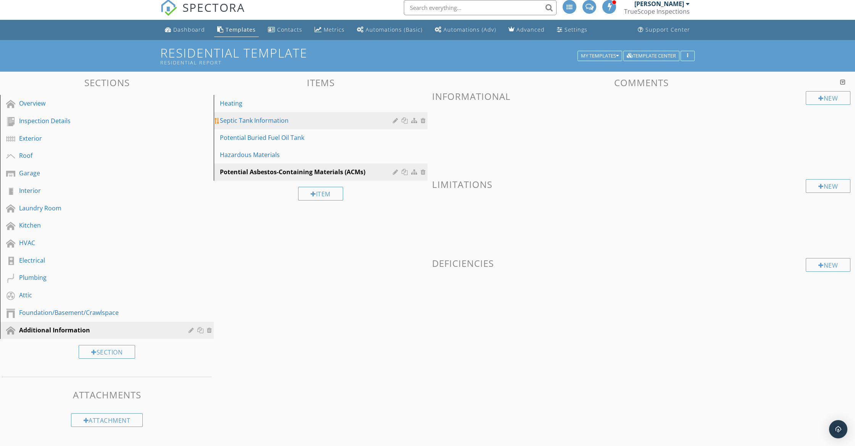
click at [277, 124] on div "Septic Tank Information" at bounding box center [307, 120] width 175 height 9
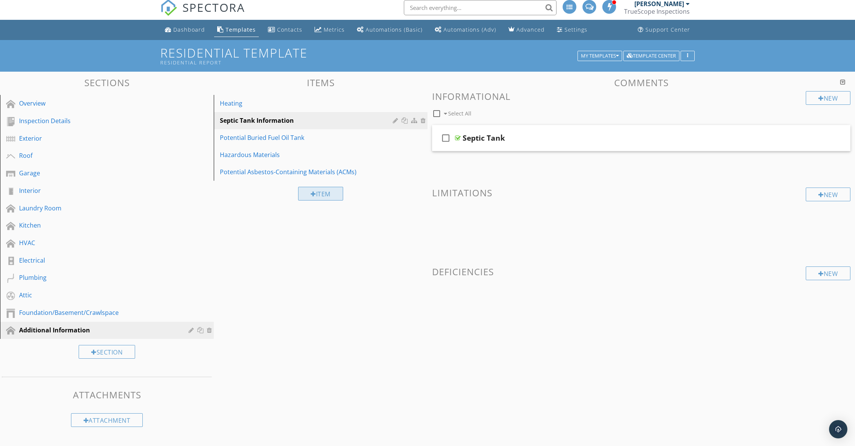
click at [316, 192] on div "Item" at bounding box center [320, 194] width 45 height 14
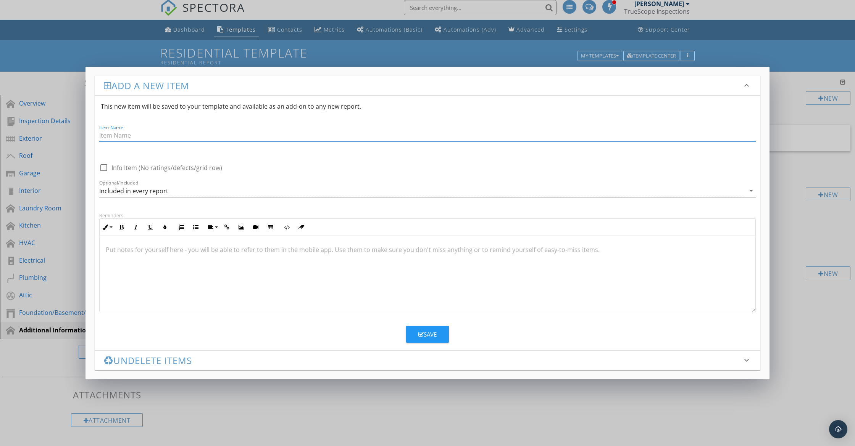
click at [176, 139] on input "Item Name" at bounding box center [427, 135] width 656 height 13
paste input "Potential Asbestos-Containing Materials (ACMs)"
type input "Potential Asbestos-Containing Materials (ACMs)"
click at [223, 256] on div at bounding box center [428, 274] width 656 height 76
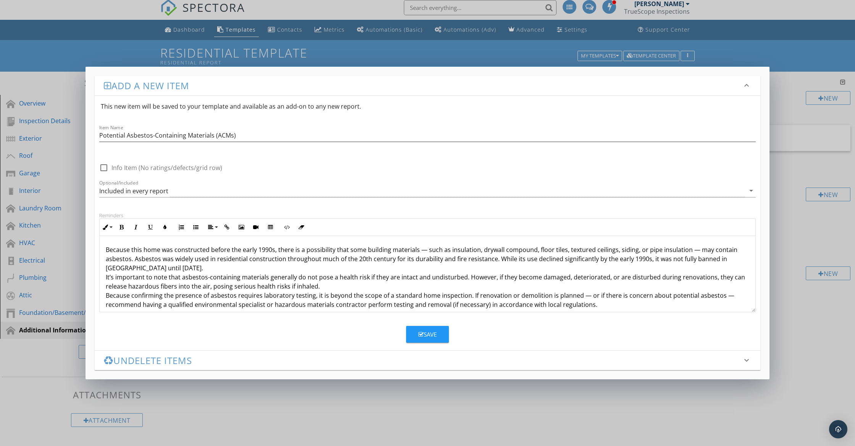
click at [105, 277] on div "Because this home was constructed before the early 1990s, there is a possibilit…" at bounding box center [428, 277] width 656 height 82
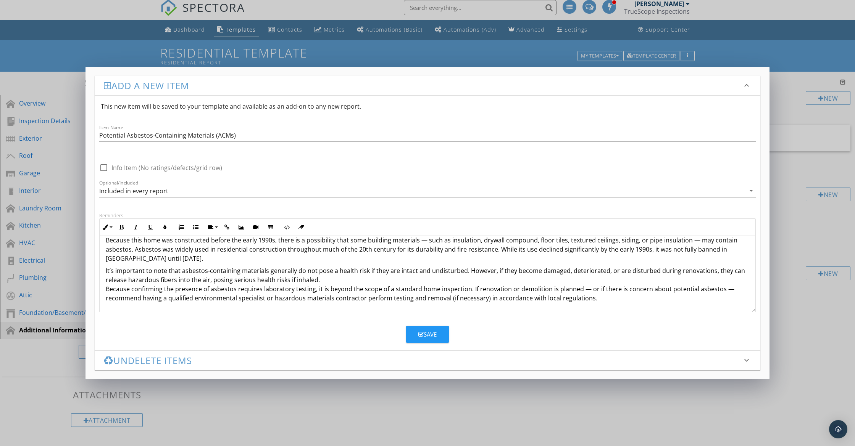
scroll to position [10, 0]
click at [105, 289] on div "Because this home was constructed before the early 1990s, there is a possibilit…" at bounding box center [428, 269] width 656 height 85
click at [416, 334] on button "Save" at bounding box center [427, 334] width 43 height 17
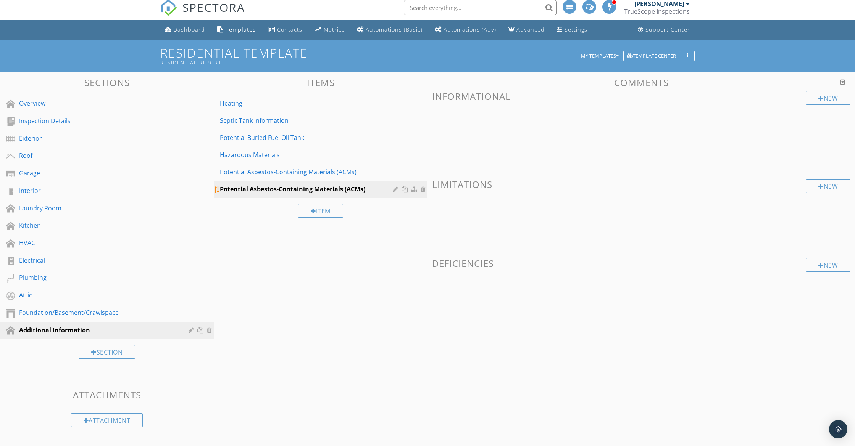
click at [377, 190] on div "Potential Asbestos-Containing Materials (ACMs)" at bounding box center [307, 189] width 175 height 9
click at [316, 190] on div "Potential Asbestos-Containing Materials (ACMs)" at bounding box center [307, 189] width 175 height 9
click at [423, 191] on div at bounding box center [424, 189] width 7 height 6
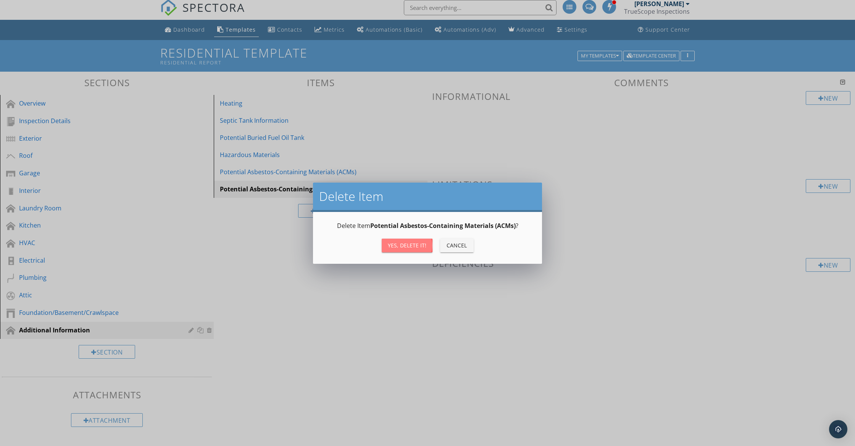
click at [408, 243] on div "Yes, Delete it!" at bounding box center [407, 246] width 39 height 8
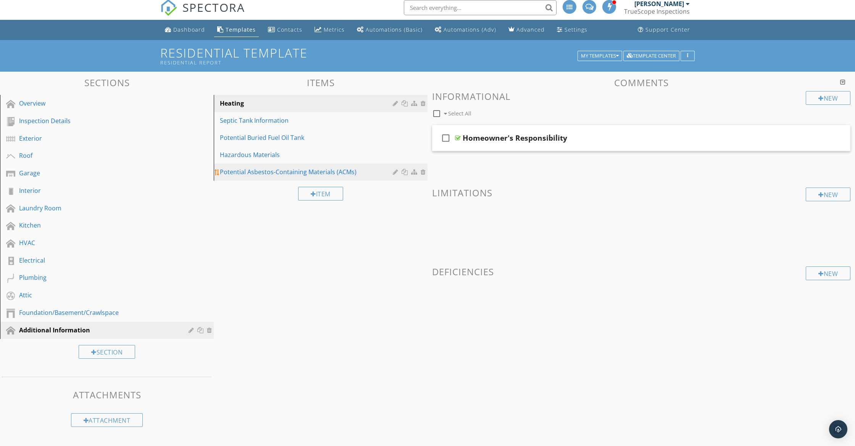
click at [305, 172] on div "Potential Asbestos-Containing Materials (ACMs)" at bounding box center [307, 172] width 175 height 9
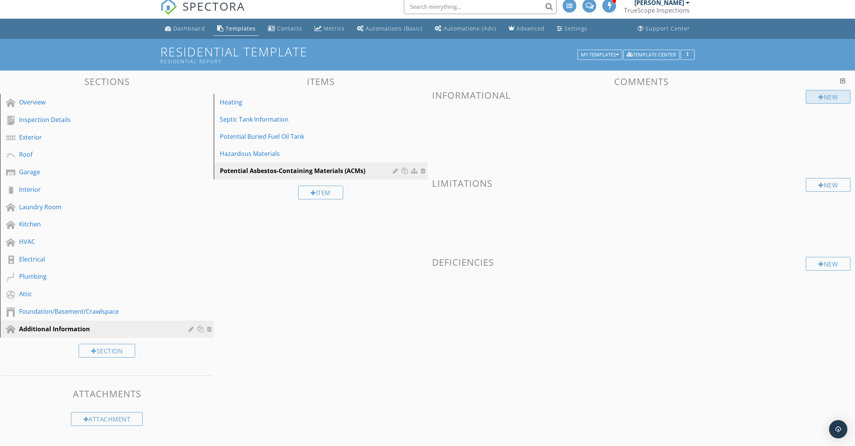
scroll to position [4, 0]
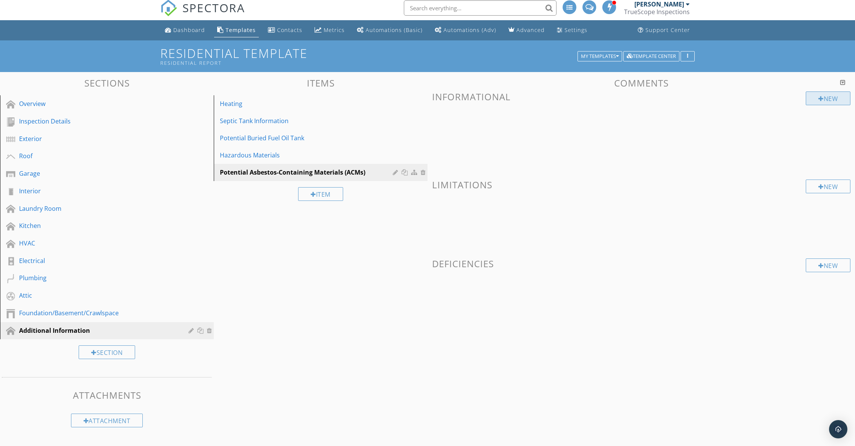
click at [825, 100] on div "New" at bounding box center [828, 99] width 45 height 14
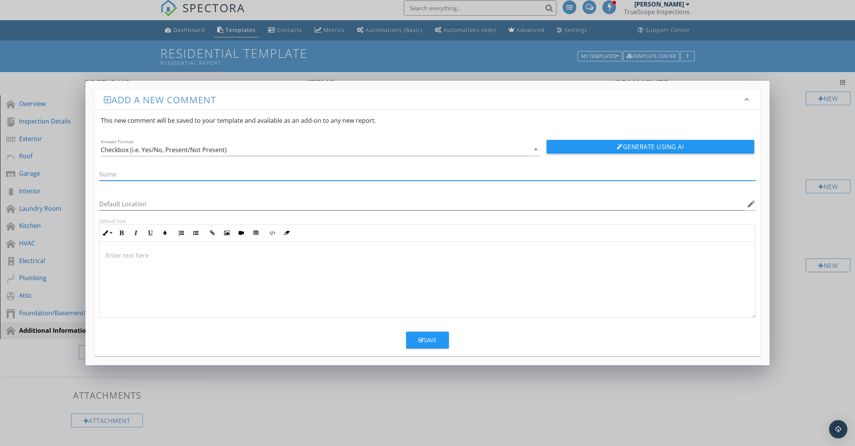
click at [190, 251] on div at bounding box center [428, 280] width 656 height 76
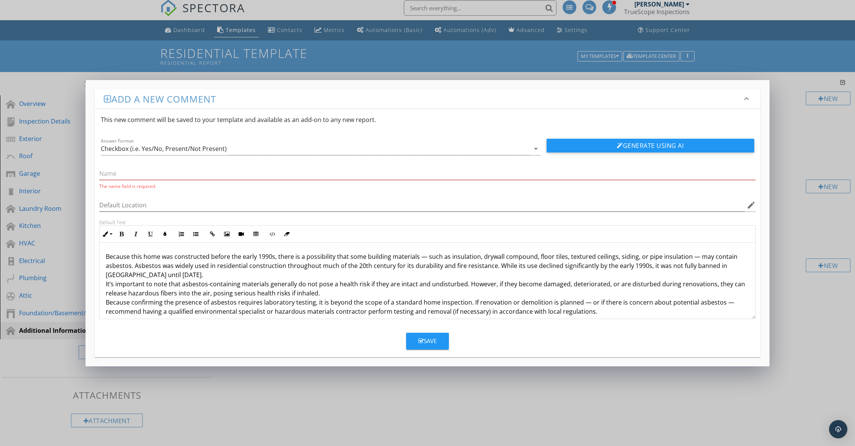
click at [105, 284] on div "Because this home was constructed before the early 1990s, there is a possibilit…" at bounding box center [428, 284] width 656 height 82
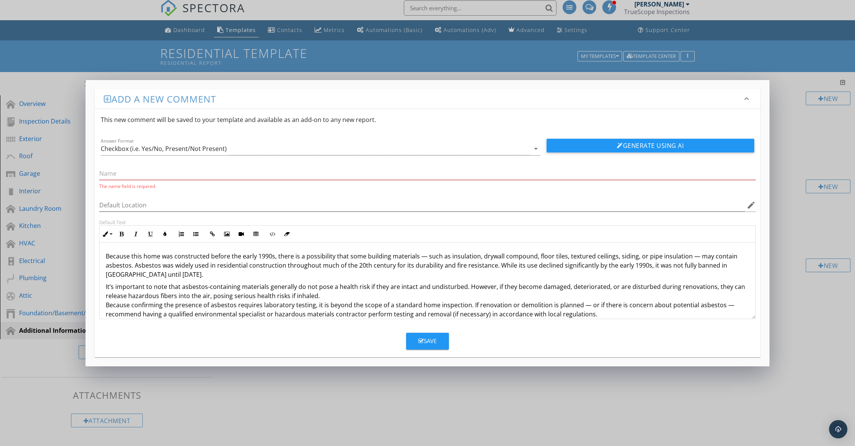
scroll to position [0, 0]
click at [106, 305] on p "It’s important to note that asbestos-containing materials generally do not pose…" at bounding box center [427, 301] width 643 height 37
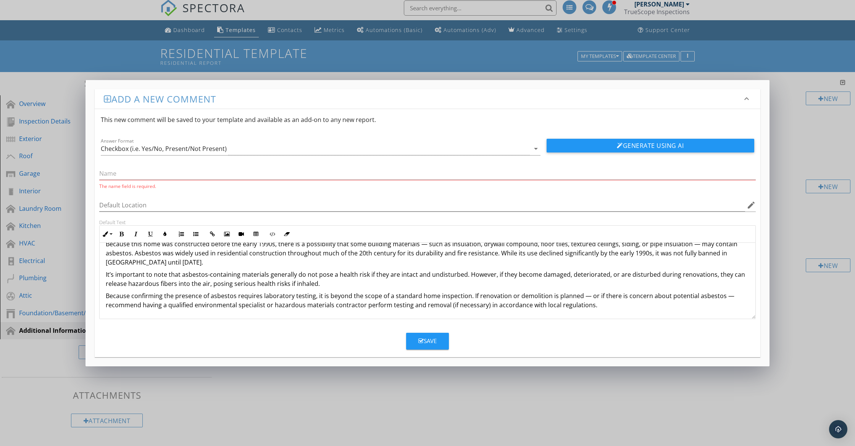
scroll to position [13, 0]
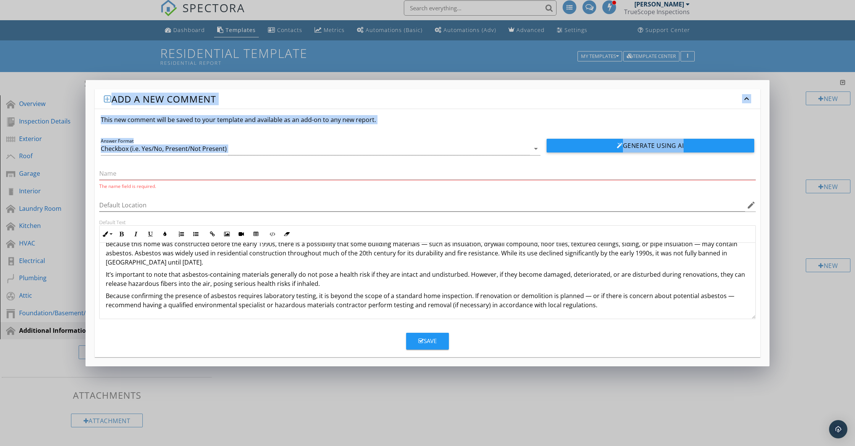
drag, startPoint x: 428, startPoint y: 88, endPoint x: 173, endPoint y: 169, distance: 267.0
click at [173, 169] on div "Add a new comment keyboard_arrow_down This new comment will be saved to your te…" at bounding box center [427, 223] width 684 height 287
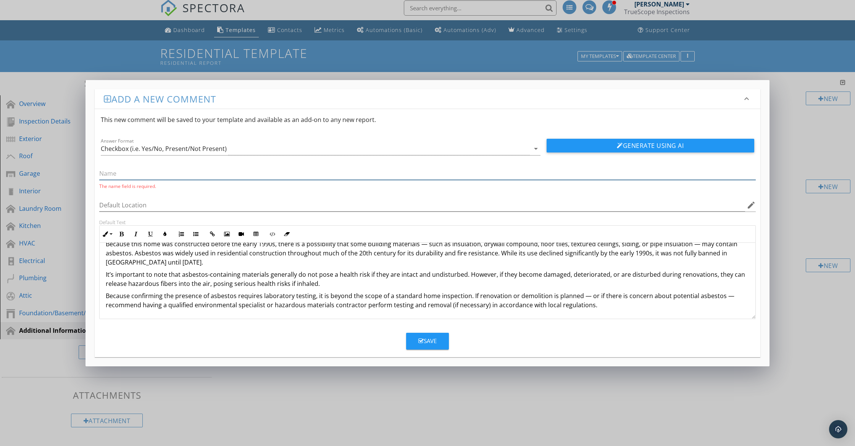
click at [178, 168] on input "text" at bounding box center [427, 174] width 656 height 13
drag, startPoint x: 652, startPoint y: 89, endPoint x: 525, endPoint y: 84, distance: 127.6
click at [525, 84] on div "Add a new comment keyboard_arrow_down This new comment will be saved to your te…" at bounding box center [427, 223] width 684 height 287
click at [161, 179] on input "text" at bounding box center [427, 174] width 656 height 13
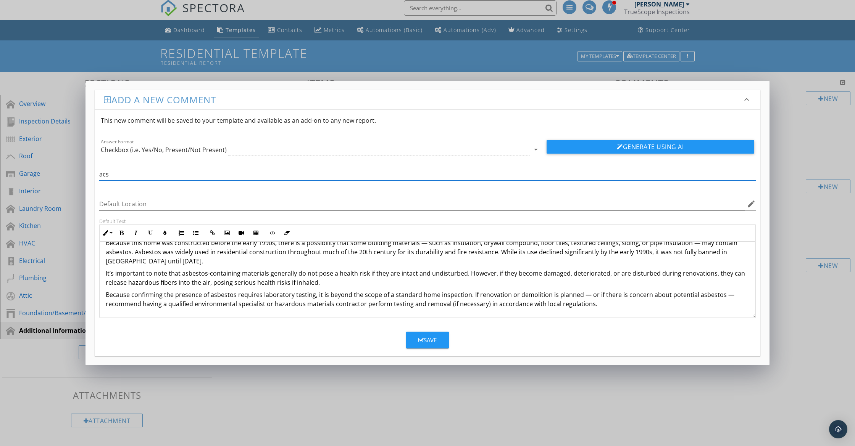
type input "acs"
click at [440, 340] on button "Save" at bounding box center [427, 340] width 43 height 17
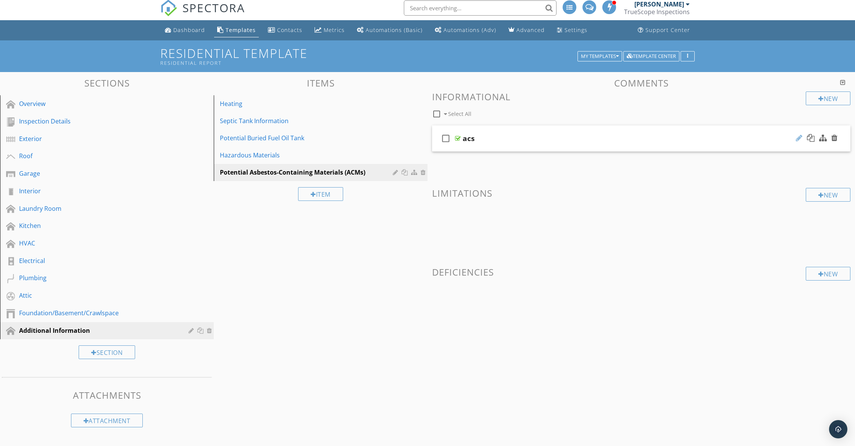
click at [796, 140] on div at bounding box center [799, 138] width 6 height 8
type input "a"
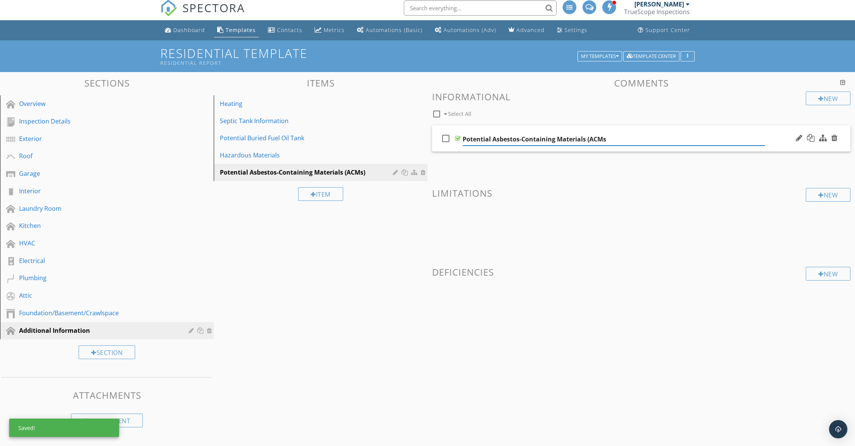
type input "Potential Asbestos-Containing Materials (ACMs)"
click at [568, 169] on div "New Informational check_box_outline_blank Select All check_box_outline_blank Po…" at bounding box center [641, 207] width 418 height 230
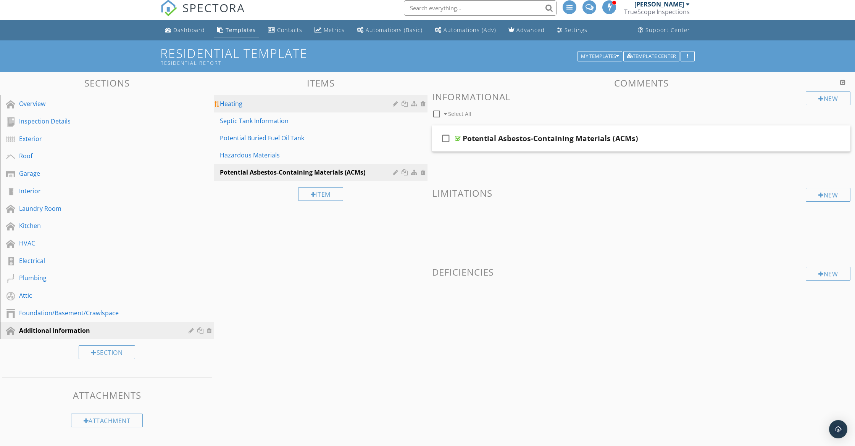
click at [260, 109] on link "Heating" at bounding box center [321, 103] width 211 height 17
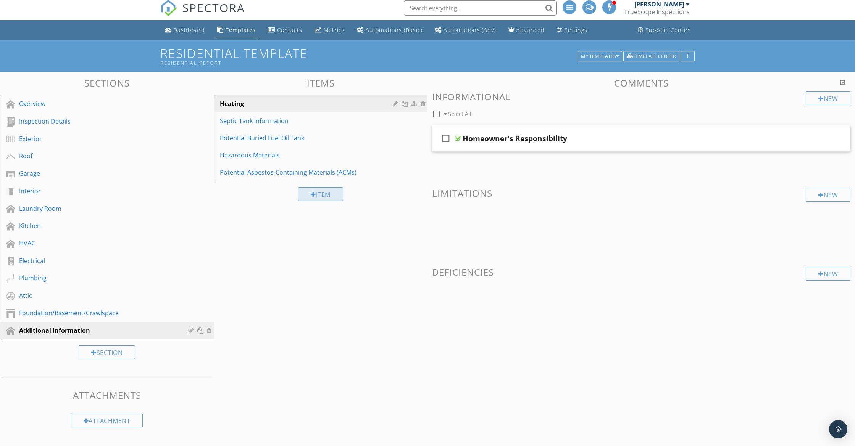
click at [317, 192] on div "Item" at bounding box center [320, 194] width 45 height 14
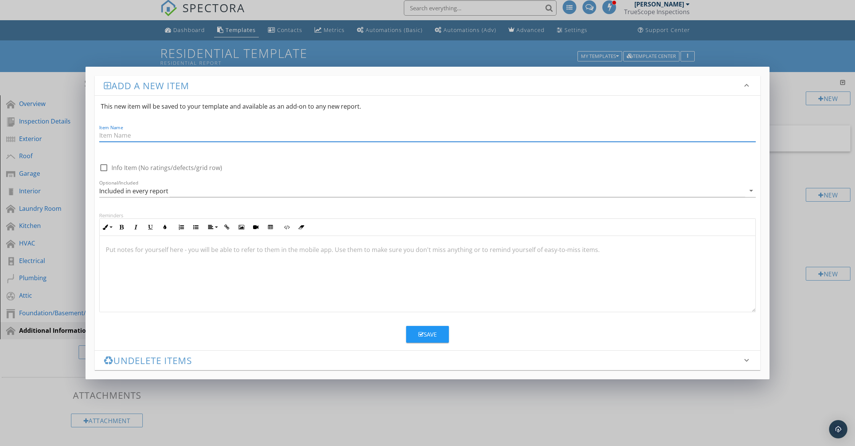
paste input "Potential Presence of Lead-Based Paint"
type input "Potential Presence of Lead-Based Paint"
click at [424, 341] on button "Save" at bounding box center [427, 334] width 43 height 17
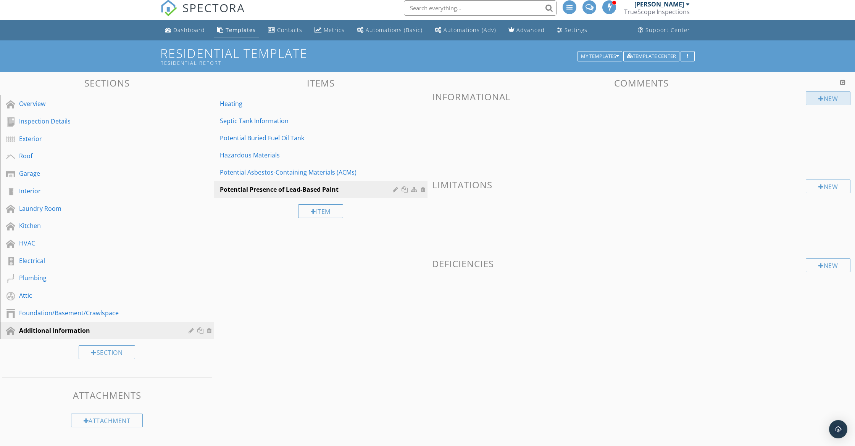
click at [820, 93] on div "New" at bounding box center [828, 99] width 45 height 14
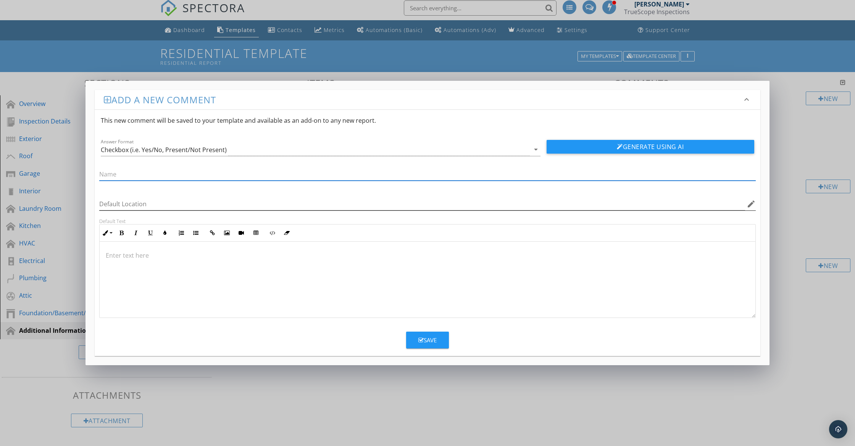
paste input "Potential Presence of Lead-Based Paint"
type input "Potential Presence of Lead-Based Paint"
click at [161, 256] on p at bounding box center [427, 255] width 643 height 9
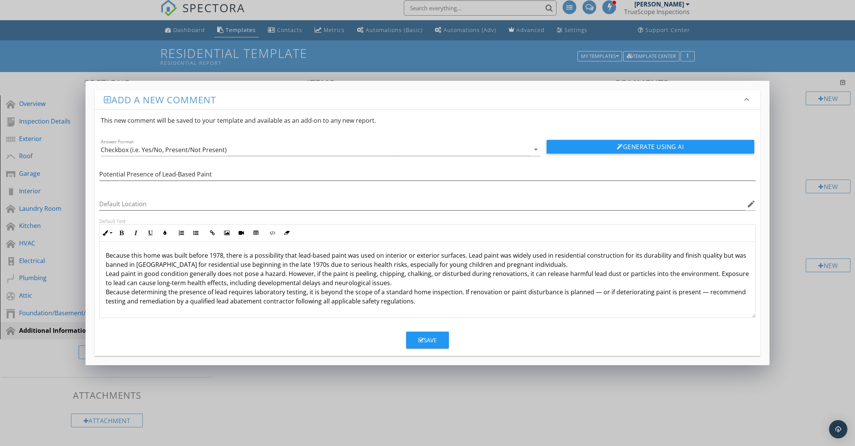
click at [106, 274] on p "Because this home was built before 1978, there is a possibility that lead-based…" at bounding box center [427, 278] width 643 height 55
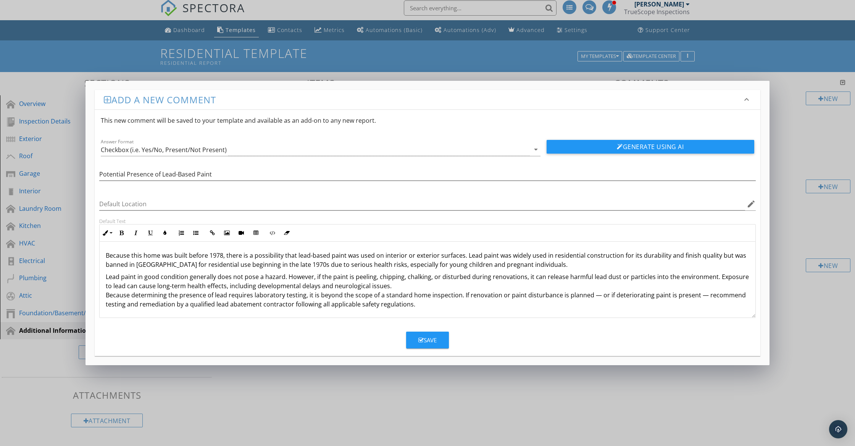
click at [108, 295] on p "Lead paint in good condition generally does not pose a hazard. However, if the …" at bounding box center [427, 290] width 643 height 37
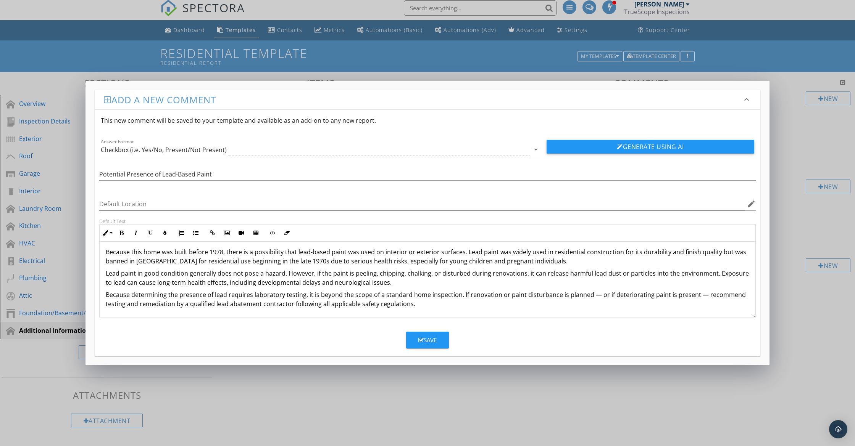
scroll to position [3, 0]
click at [531, 150] on icon "arrow_drop_down" at bounding box center [535, 149] width 9 height 9
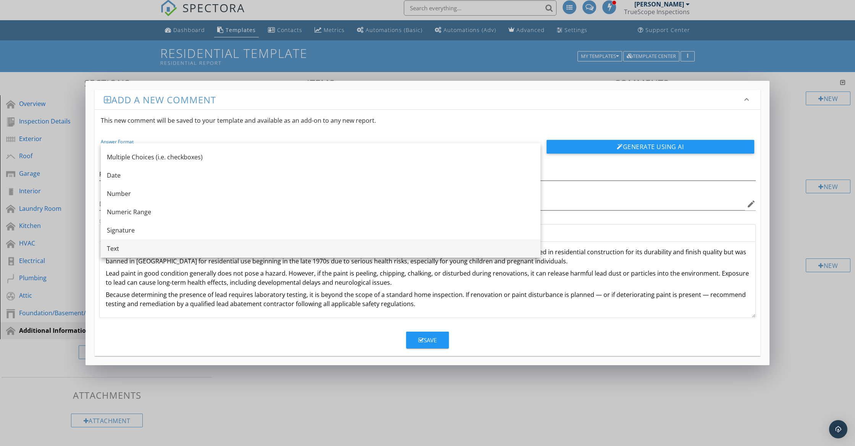
scroll to position [14, 0]
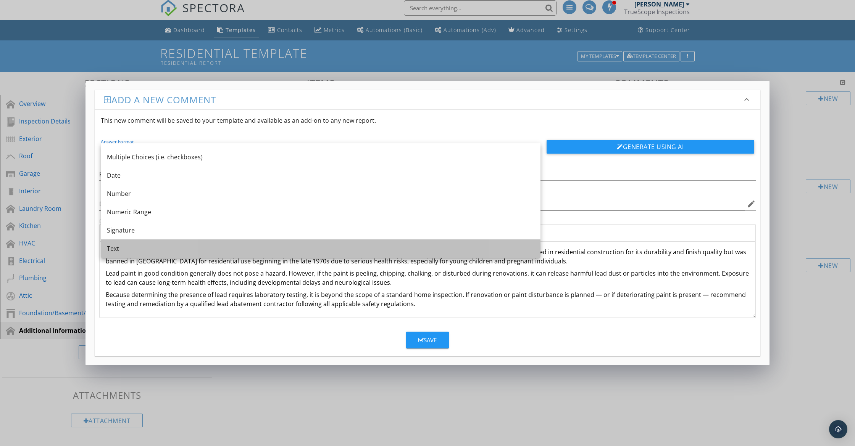
click at [153, 246] on div "Text" at bounding box center [320, 248] width 427 height 9
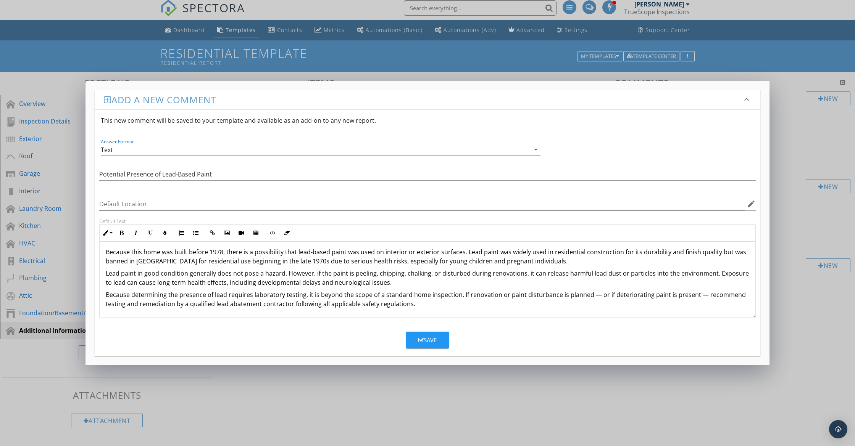
click at [534, 155] on div "Answer Format Text arrow_drop_down" at bounding box center [321, 149] width 440 height 13
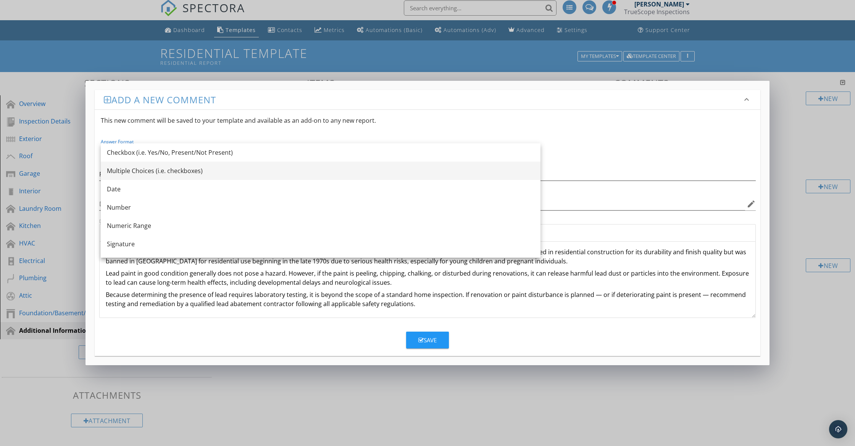
scroll to position [0, 0]
click at [222, 156] on div "Checkbox (i.e. Yes/No, Present/Not Present)" at bounding box center [320, 152] width 427 height 9
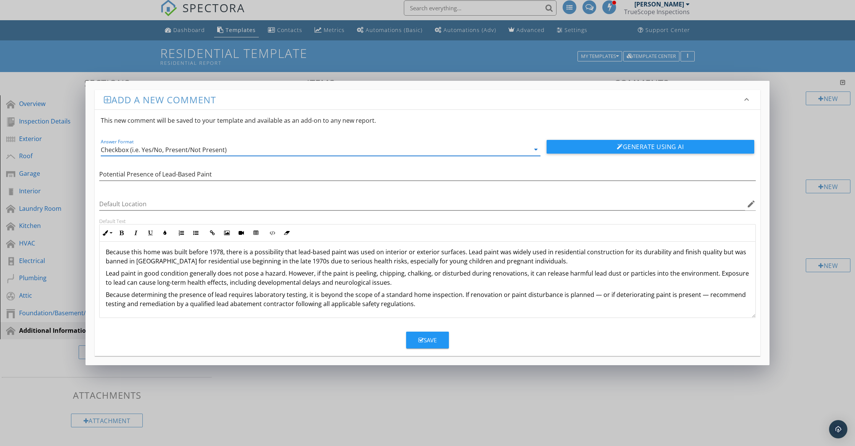
click at [417, 336] on button "Save" at bounding box center [427, 340] width 43 height 17
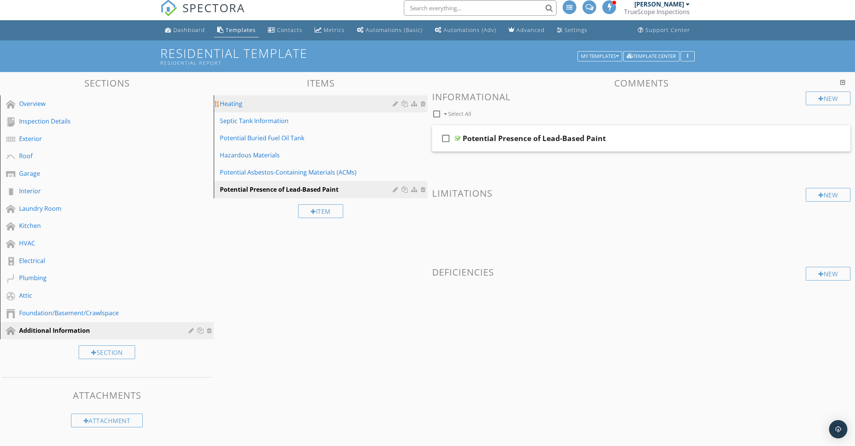
click at [325, 106] on div "Heating" at bounding box center [307, 103] width 175 height 9
click at [796, 138] on div at bounding box center [799, 138] width 6 height 8
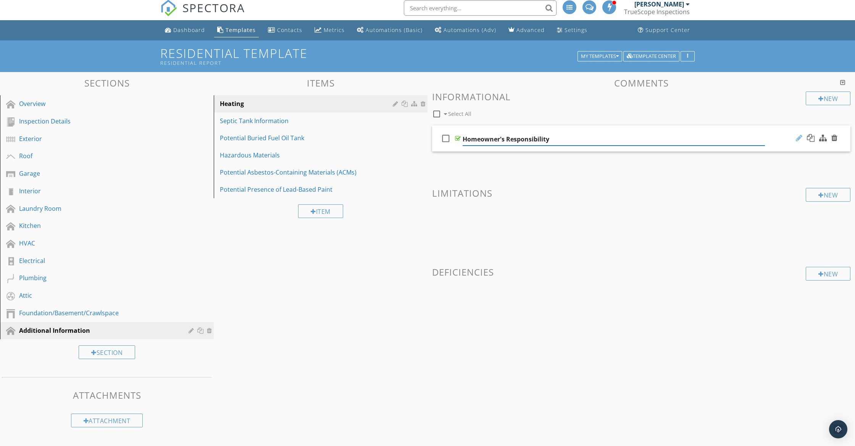
click at [800, 139] on div at bounding box center [799, 138] width 6 height 8
click at [779, 138] on div "check_box_outline_blank Homeowner's Responsibility" at bounding box center [641, 139] width 418 height 26
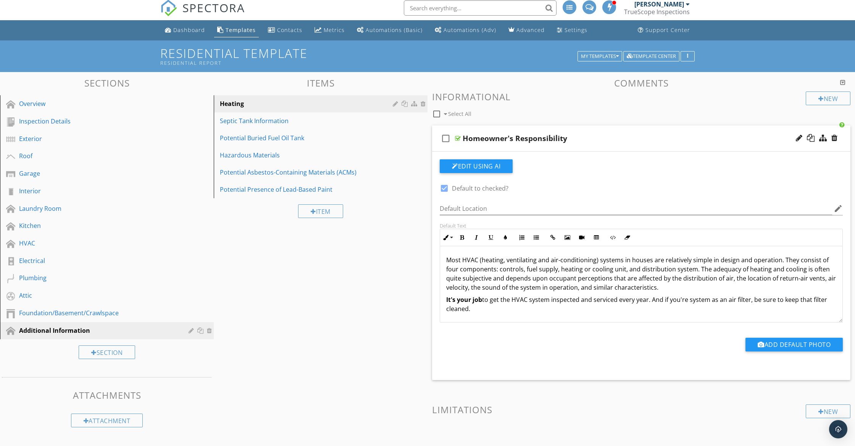
click at [779, 138] on div "check_box_outline_blank Homeowner's Responsibility" at bounding box center [641, 139] width 418 height 26
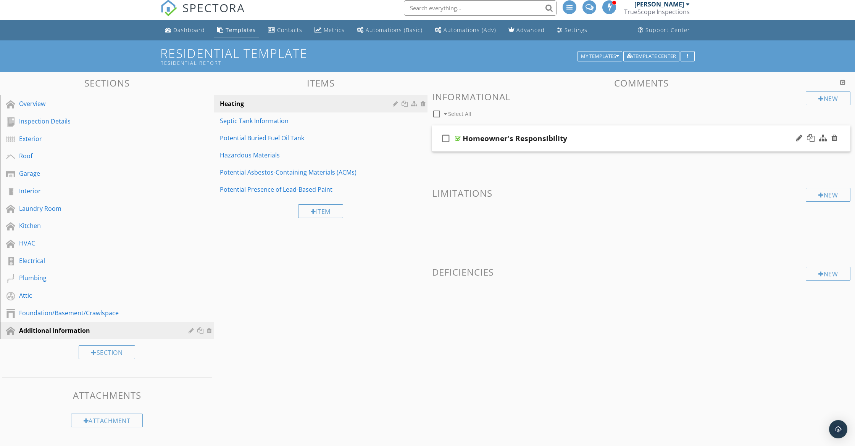
click at [779, 138] on div "check_box_outline_blank Homeowner's Responsibility" at bounding box center [641, 139] width 418 height 26
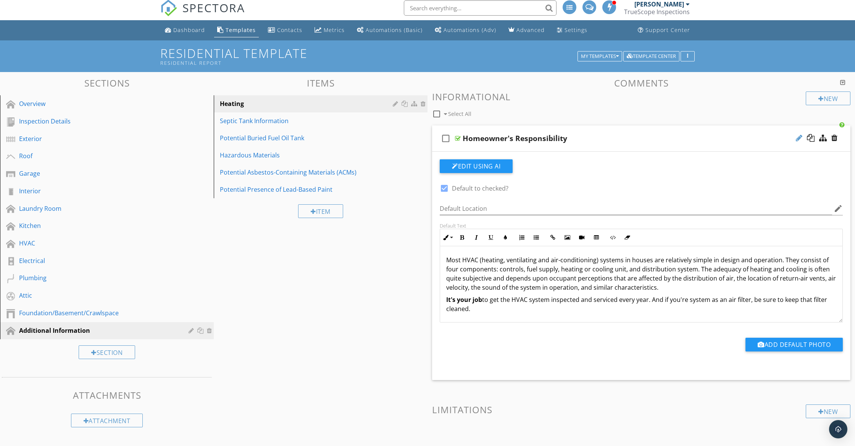
click at [796, 140] on div at bounding box center [799, 138] width 6 height 8
click at [447, 299] on strong "It's your job" at bounding box center [464, 300] width 36 height 8
click at [755, 136] on div "Homeowner's Responsibility" at bounding box center [614, 138] width 302 height 9
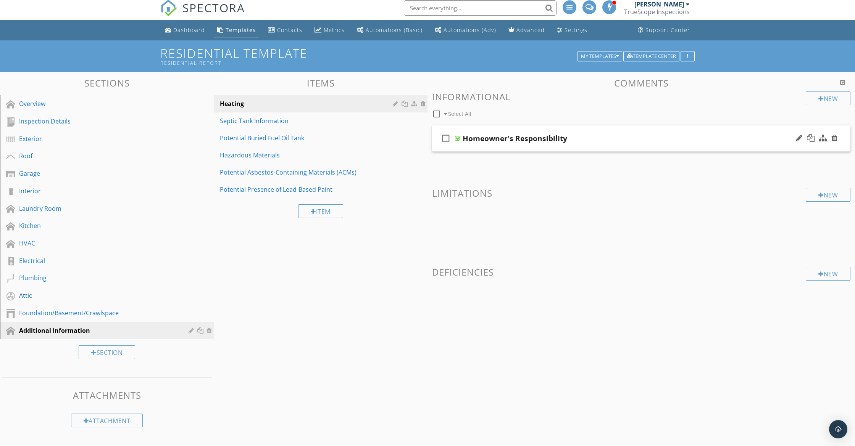
click at [751, 139] on div "Homeowner's Responsibility" at bounding box center [614, 138] width 302 height 9
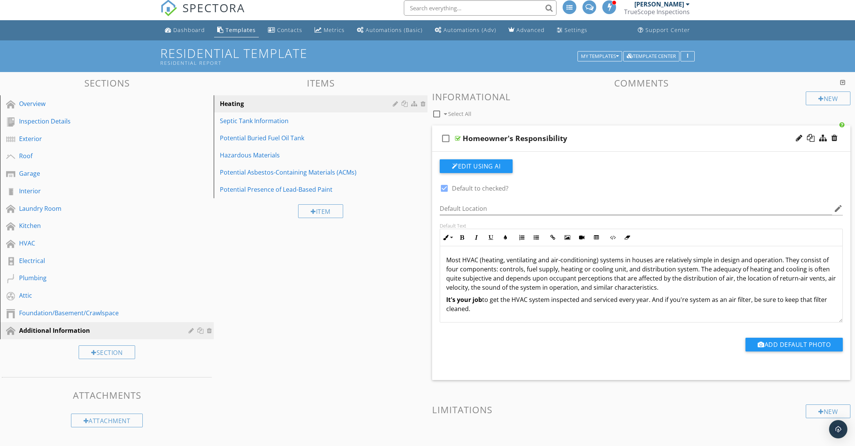
click at [705, 151] on li "check_box_outline_blank Homeowner's Responsibility Edit Using AI check_box Defa…" at bounding box center [641, 253] width 418 height 255
click at [708, 148] on div "check_box_outline_blank Homeowner's Responsibility" at bounding box center [641, 139] width 418 height 26
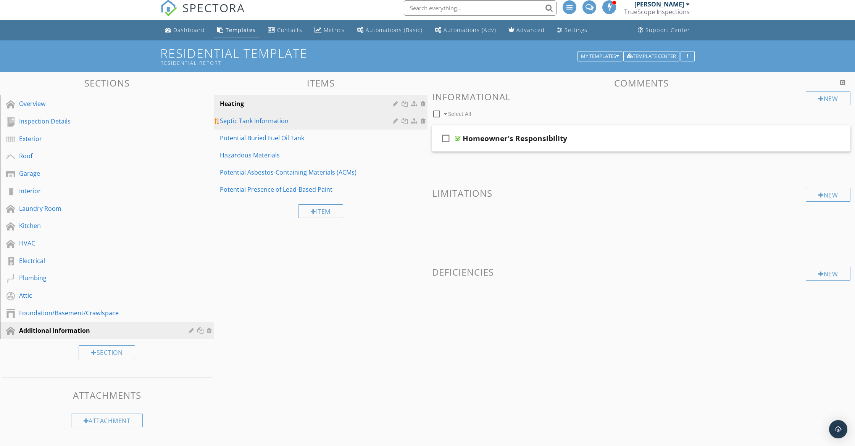
click at [314, 125] on div "Septic Tank Information" at bounding box center [307, 120] width 175 height 9
click at [714, 148] on div "check_box_outline_blank Septic Tank" at bounding box center [641, 139] width 418 height 26
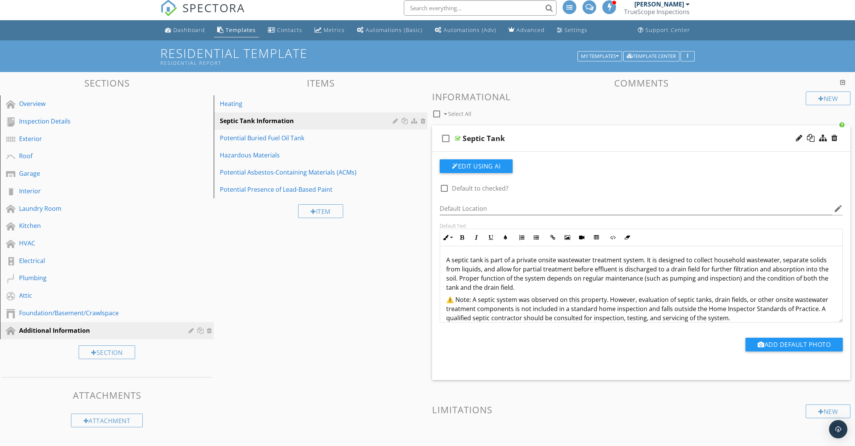
click at [455, 301] on p "⚠️ Note: A septic system was observed on this property. However, evaluation of …" at bounding box center [641, 308] width 390 height 27
click at [316, 110] on link "Heating" at bounding box center [321, 103] width 211 height 17
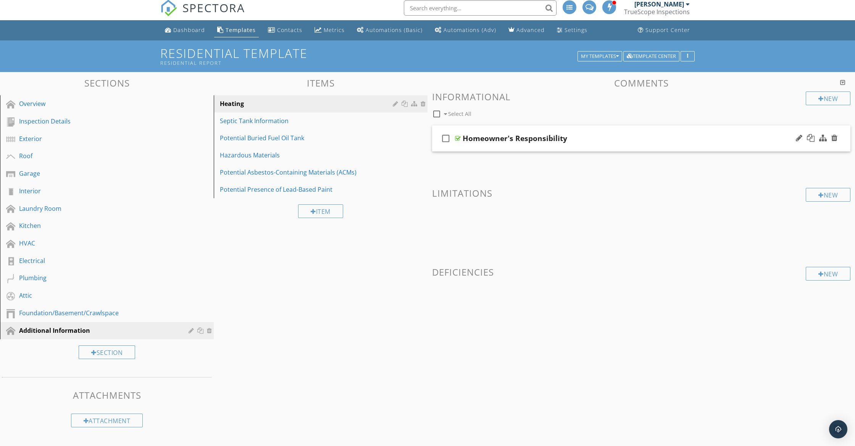
click at [579, 148] on div "check_box_outline_blank Homeowner's Responsibility" at bounding box center [641, 139] width 418 height 26
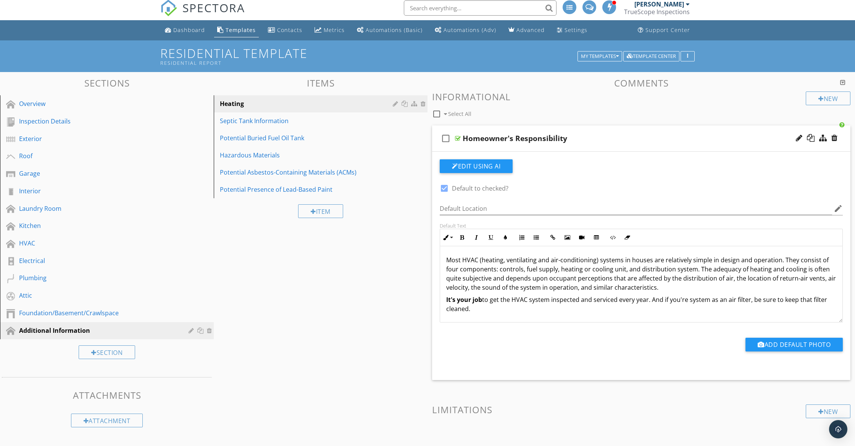
click at [327, 280] on div "Sections Overview Inspection Details Exterior Roof Garage Interior Laundry Room…" at bounding box center [427, 317] width 855 height 491
click at [254, 261] on div "Sections Overview Inspection Details Exterior Roof Garage Interior Laundry Room…" at bounding box center [427, 317] width 855 height 491
click at [605, 136] on div "Homeowner's Responsibility" at bounding box center [614, 138] width 302 height 9
